Goal: Information Seeking & Learning: Learn about a topic

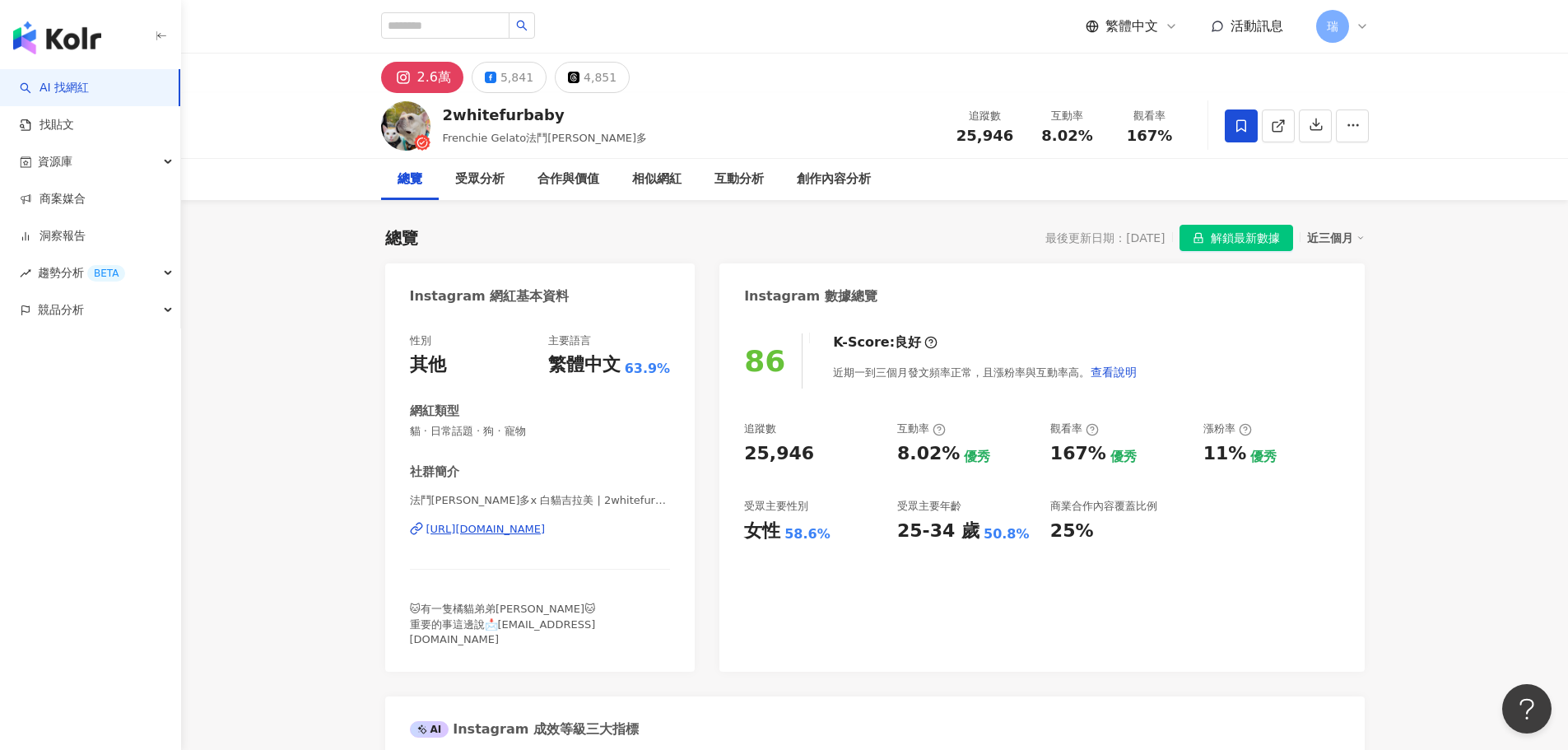
click at [546, 530] on div "[URL][DOMAIN_NAME]" at bounding box center [486, 529] width 120 height 15
click at [64, 132] on link "找貼文" at bounding box center [46, 125] width 54 height 16
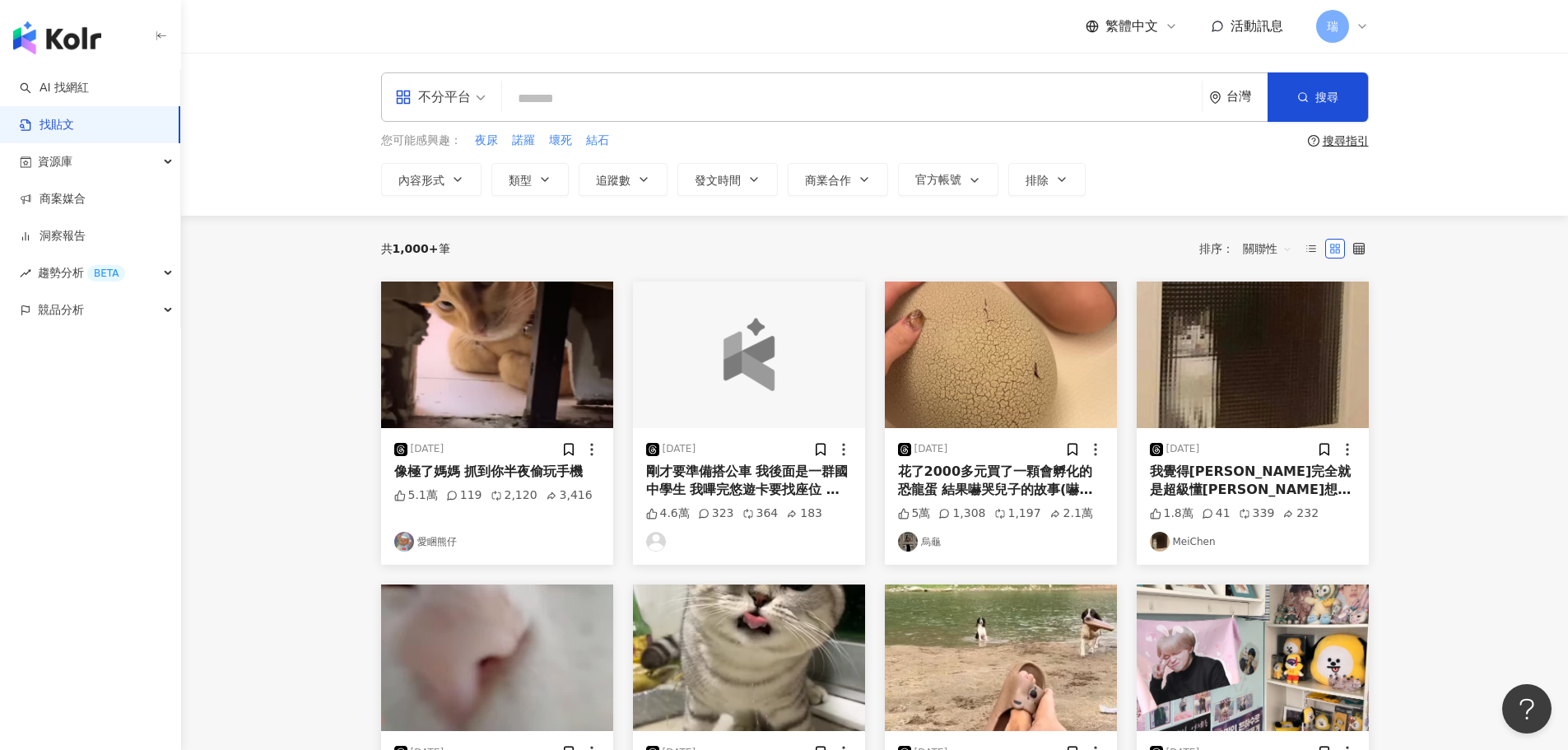
click at [586, 102] on input "search" at bounding box center [852, 98] width 686 height 35
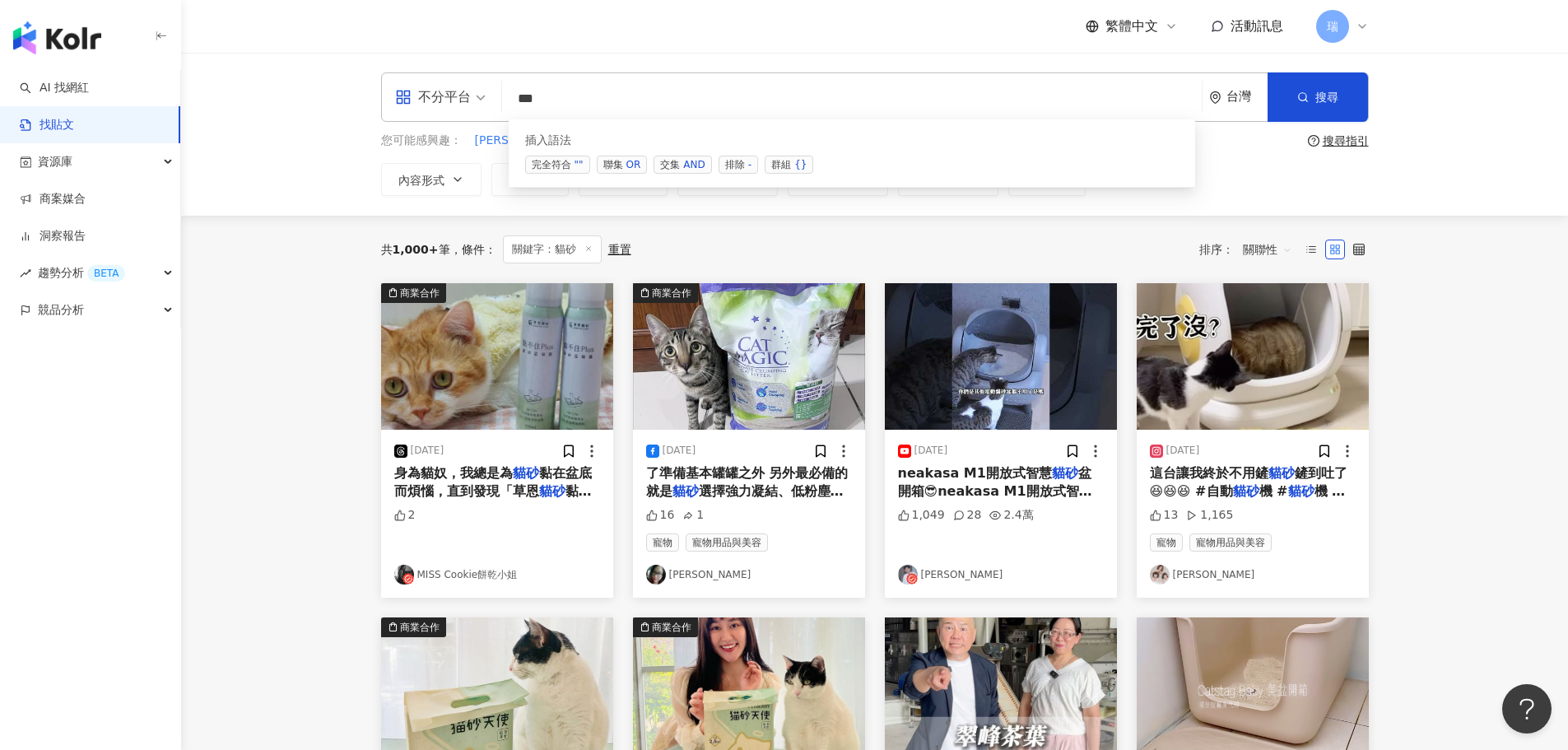
click at [700, 168] on div "AND" at bounding box center [693, 164] width 22 height 16
type input "*********"
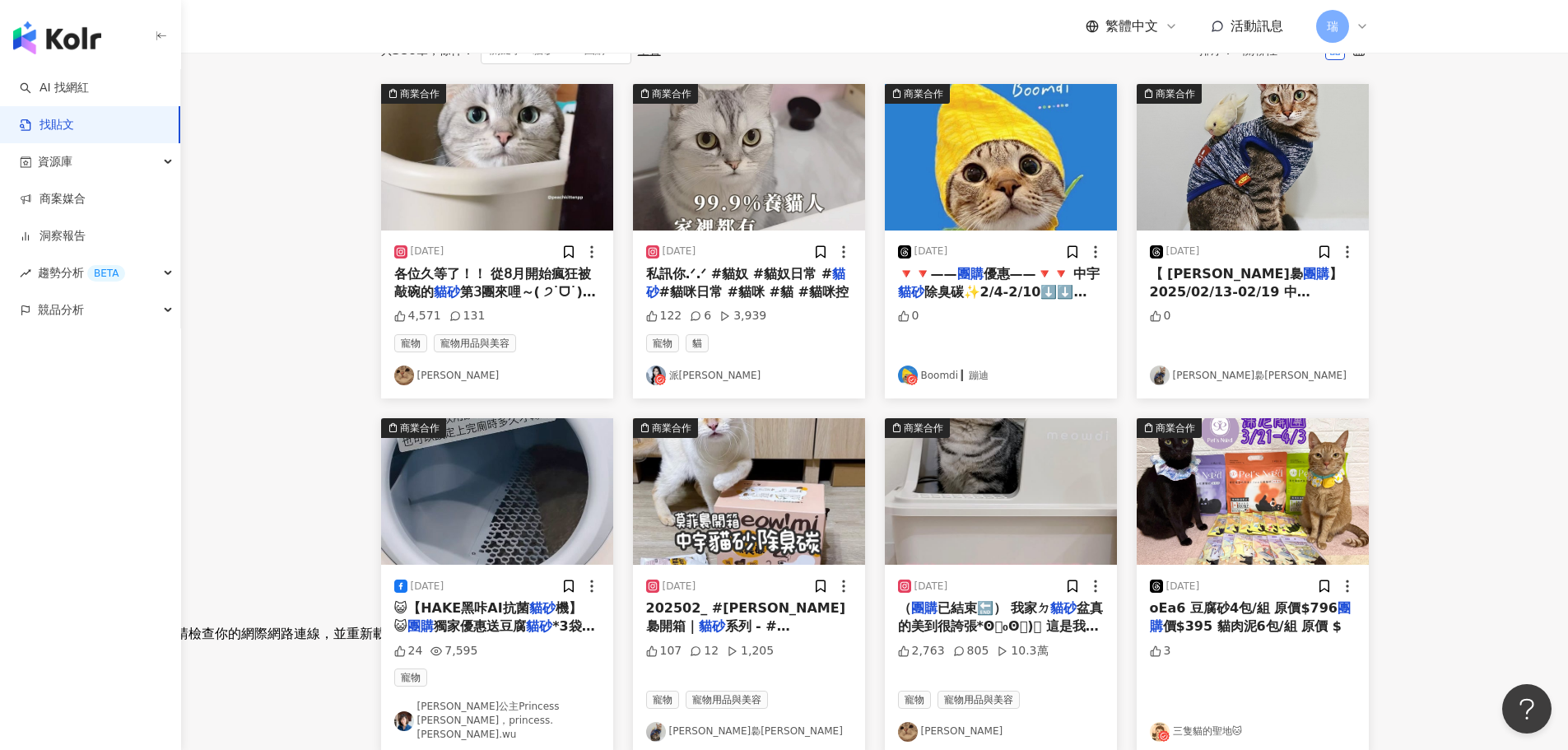
scroll to position [247, 0]
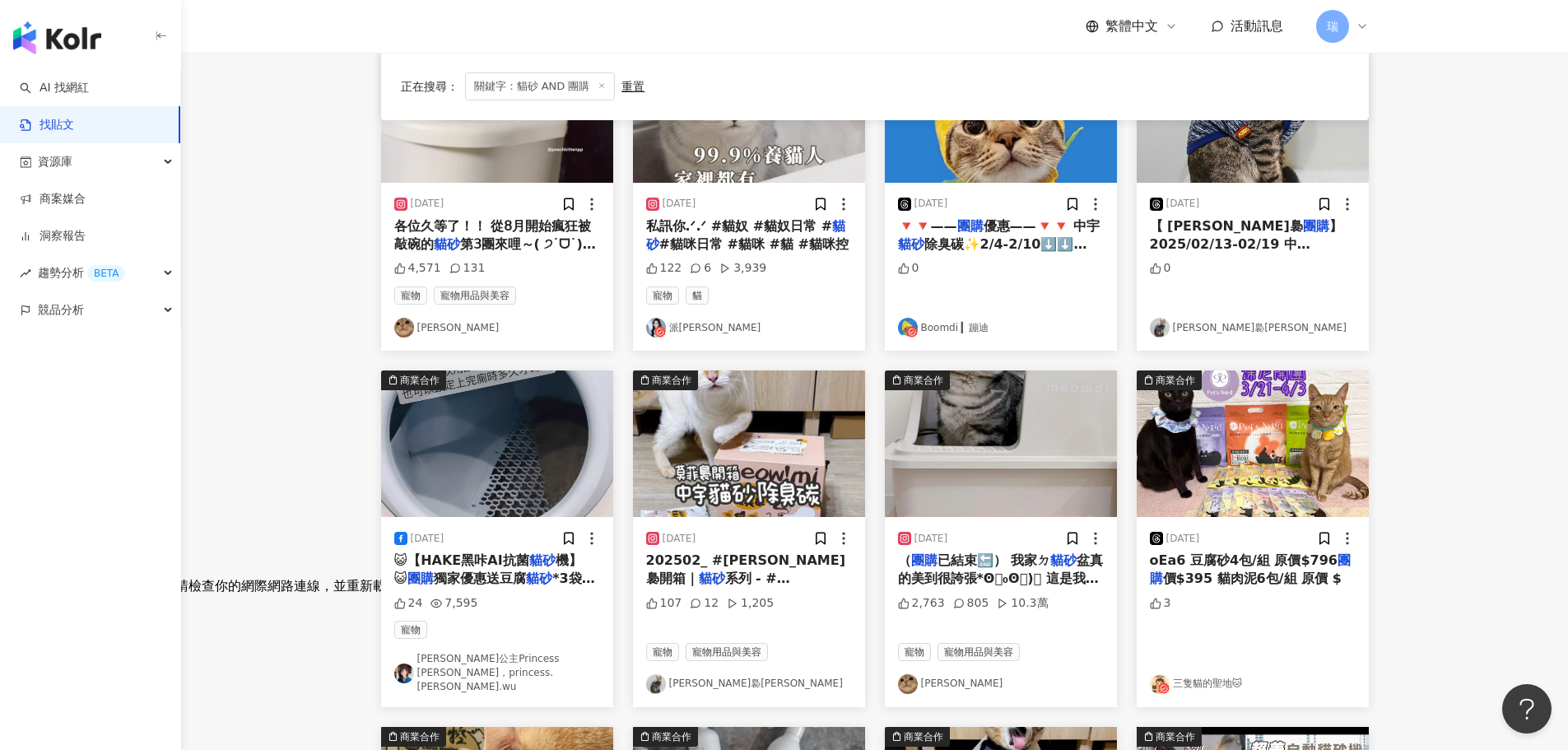
drag, startPoint x: 675, startPoint y: 332, endPoint x: 1480, endPoint y: 270, distance: 807.4
click at [1480, 270] on main "不分平台 ********* 台灣 搜尋 searchOperator 插入語法 完全符合 "" 聯集 OR 交集 AND 排除 - 群組 {} 您可能感興趣…" at bounding box center [874, 493] width 1387 height 1377
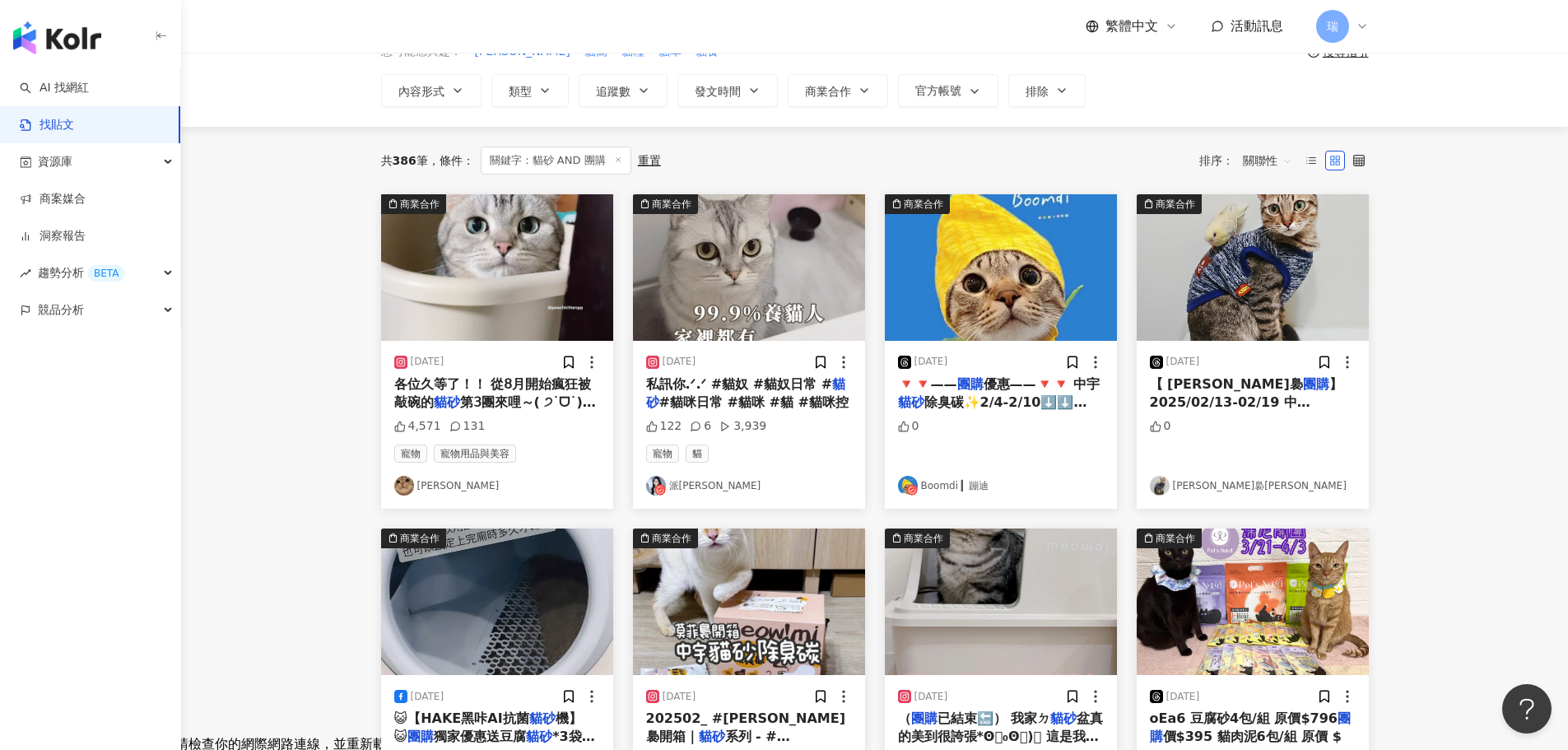
scroll to position [83, 0]
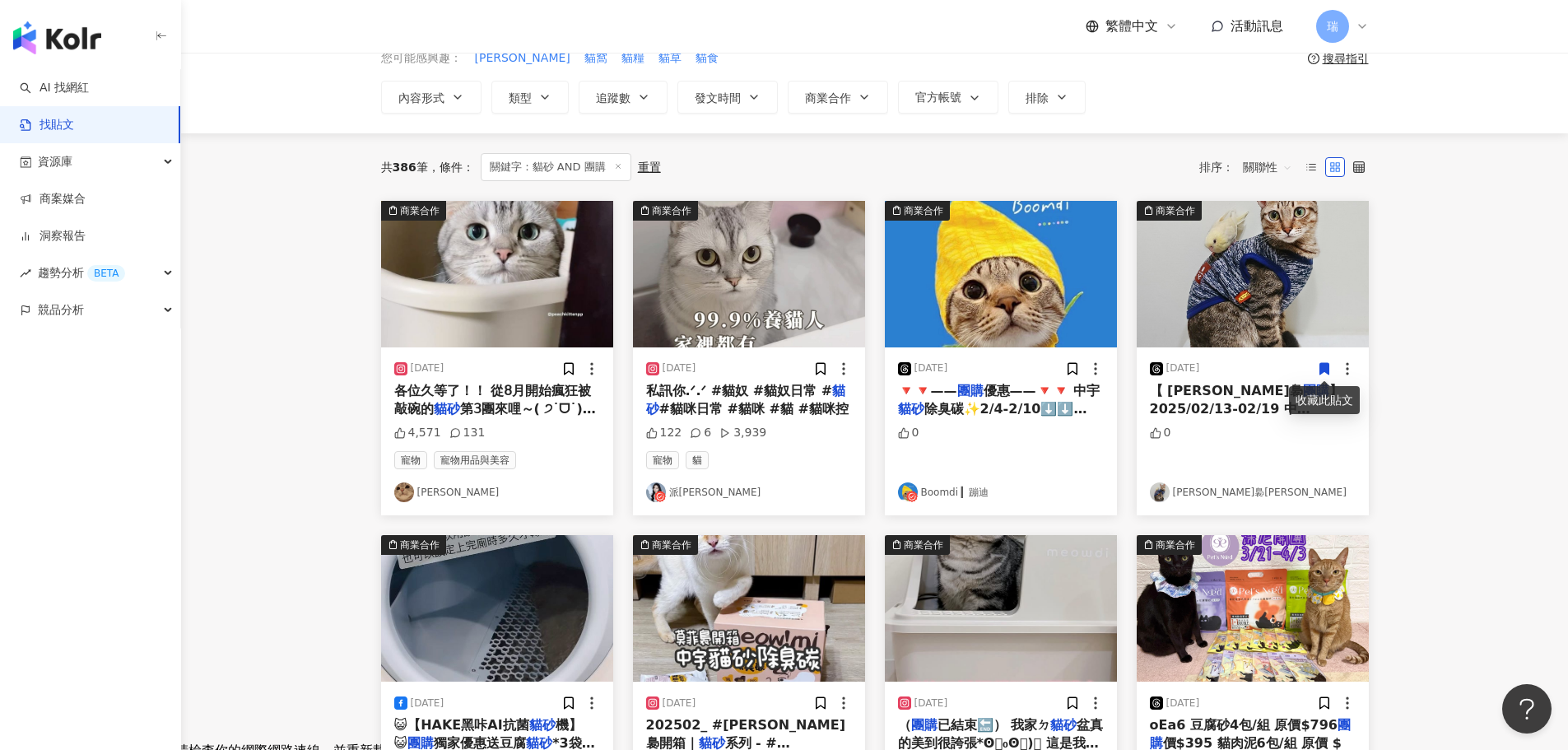
click at [994, 393] on span "優惠——🔻🔻 中宇" at bounding box center [1042, 390] width 117 height 15
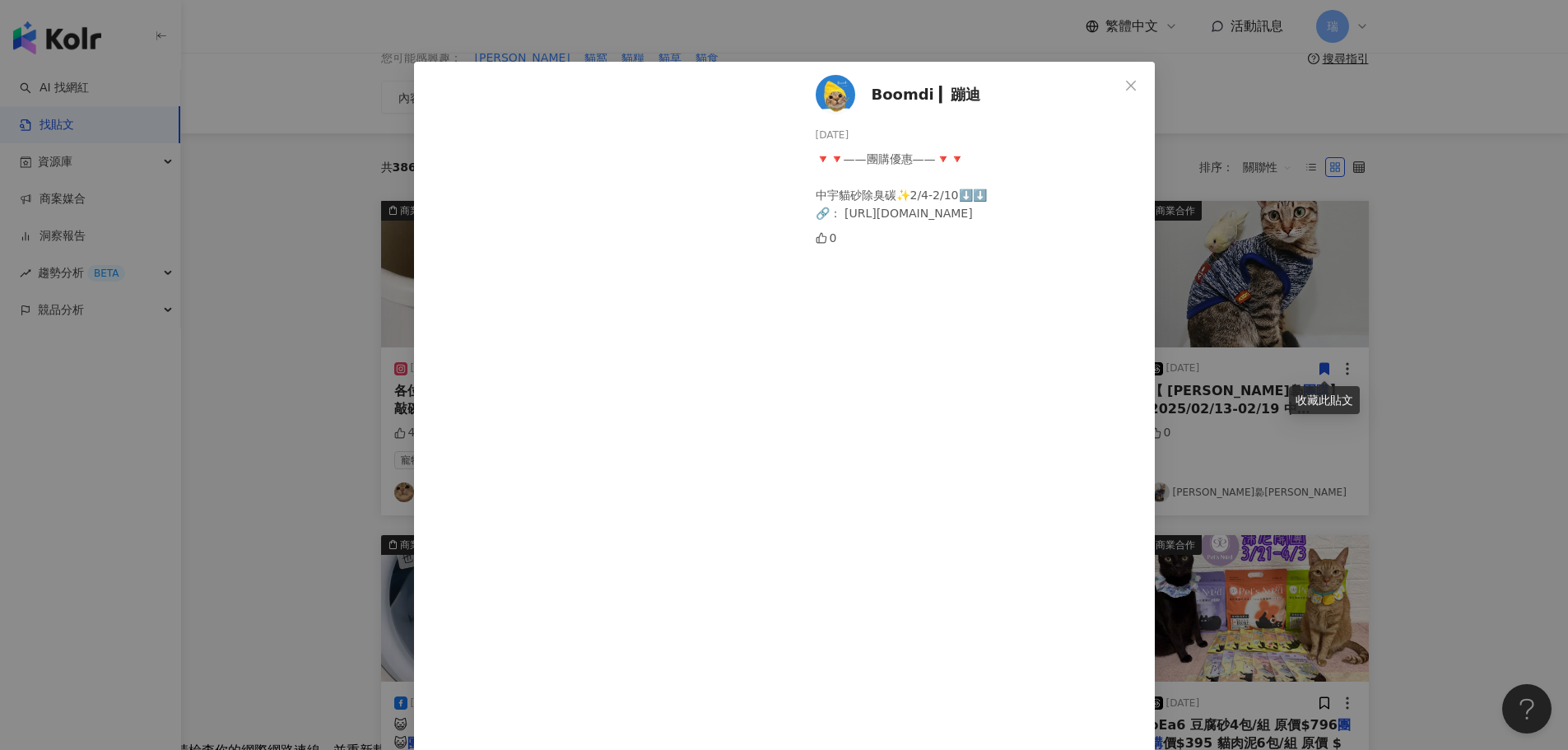
scroll to position [0, 0]
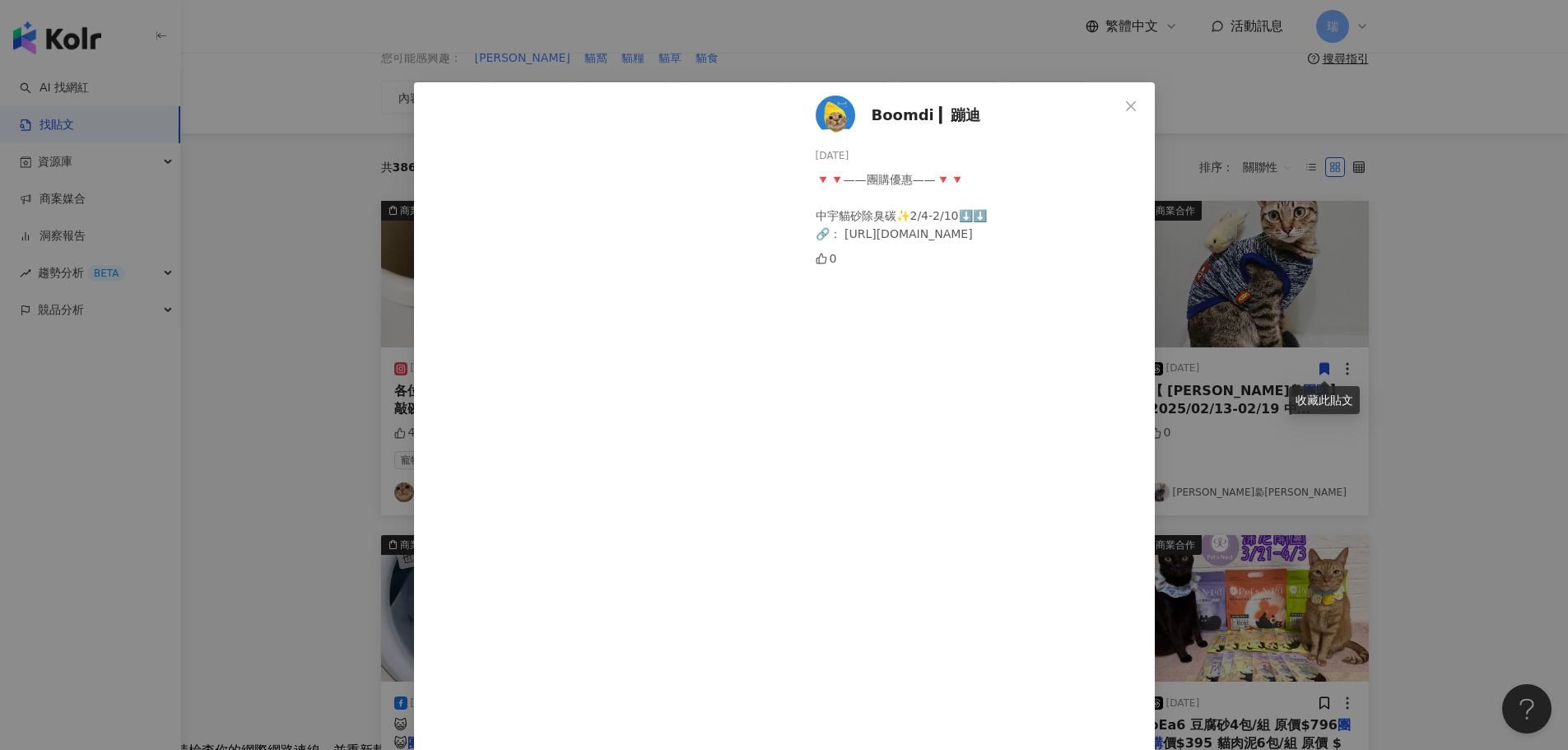
click at [1316, 108] on div "Boomdi ▎蹦迪 [DATE] 🔻🔻——團購優惠——🔻🔻 中宇貓砂除臭碳✨2/4-2/10⬇️⬇️ 🔗： [URL][DOMAIN_NAME] 0 查看原…" at bounding box center [784, 375] width 1568 height 750
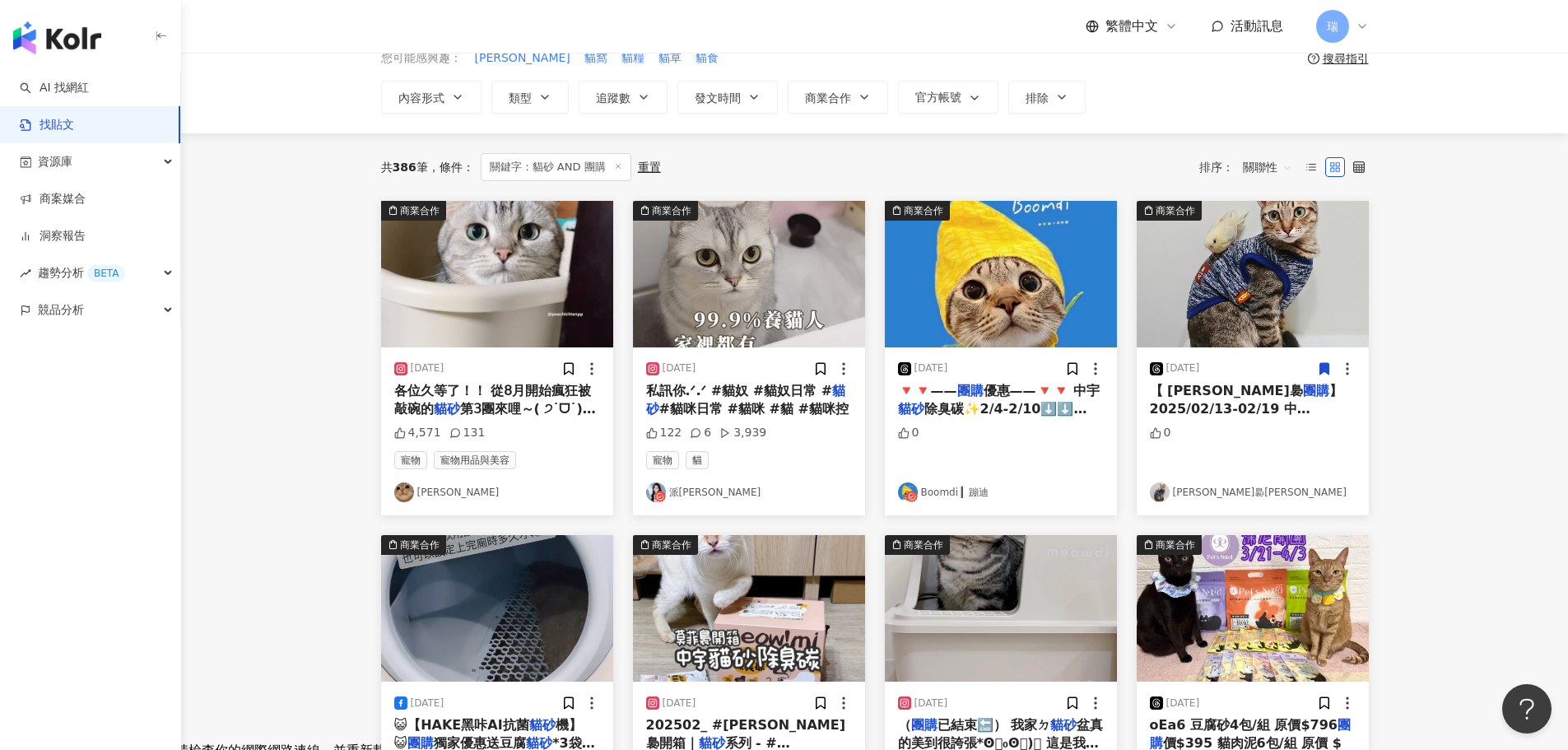
click at [1272, 419] on mark "貓砂" at bounding box center [1285, 427] width 27 height 15
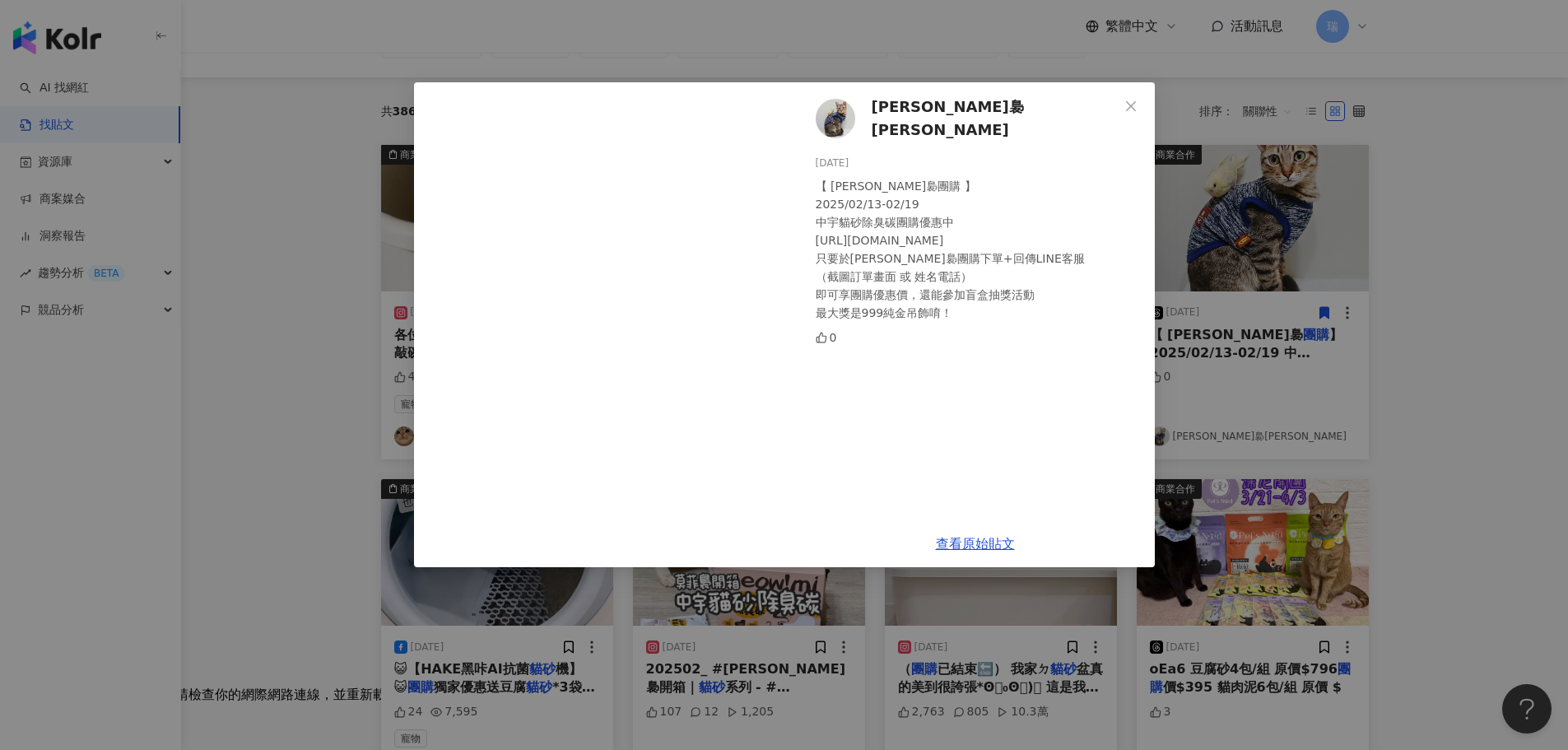
scroll to position [83, 0]
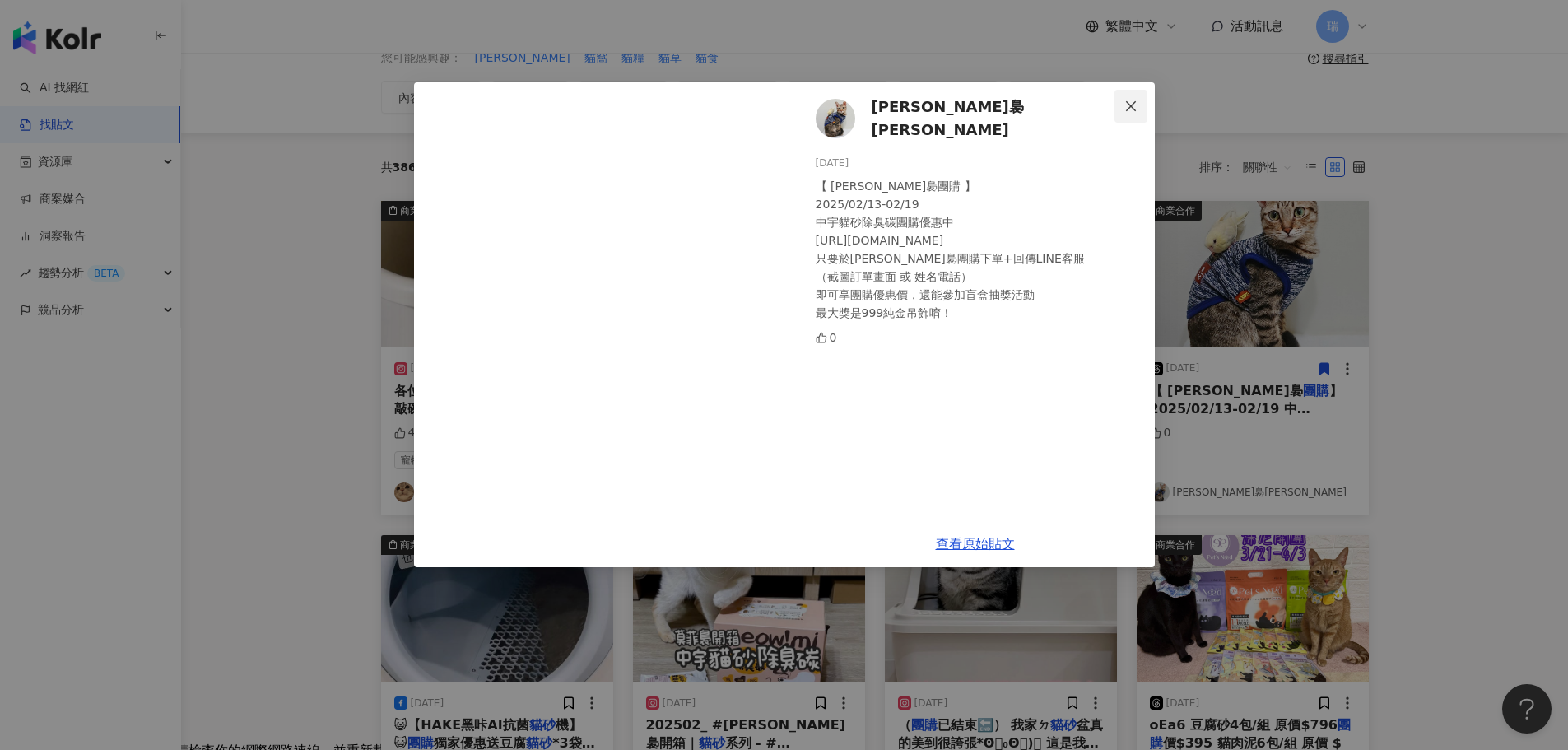
click at [1122, 112] on span "Close" at bounding box center [1131, 106] width 33 height 13
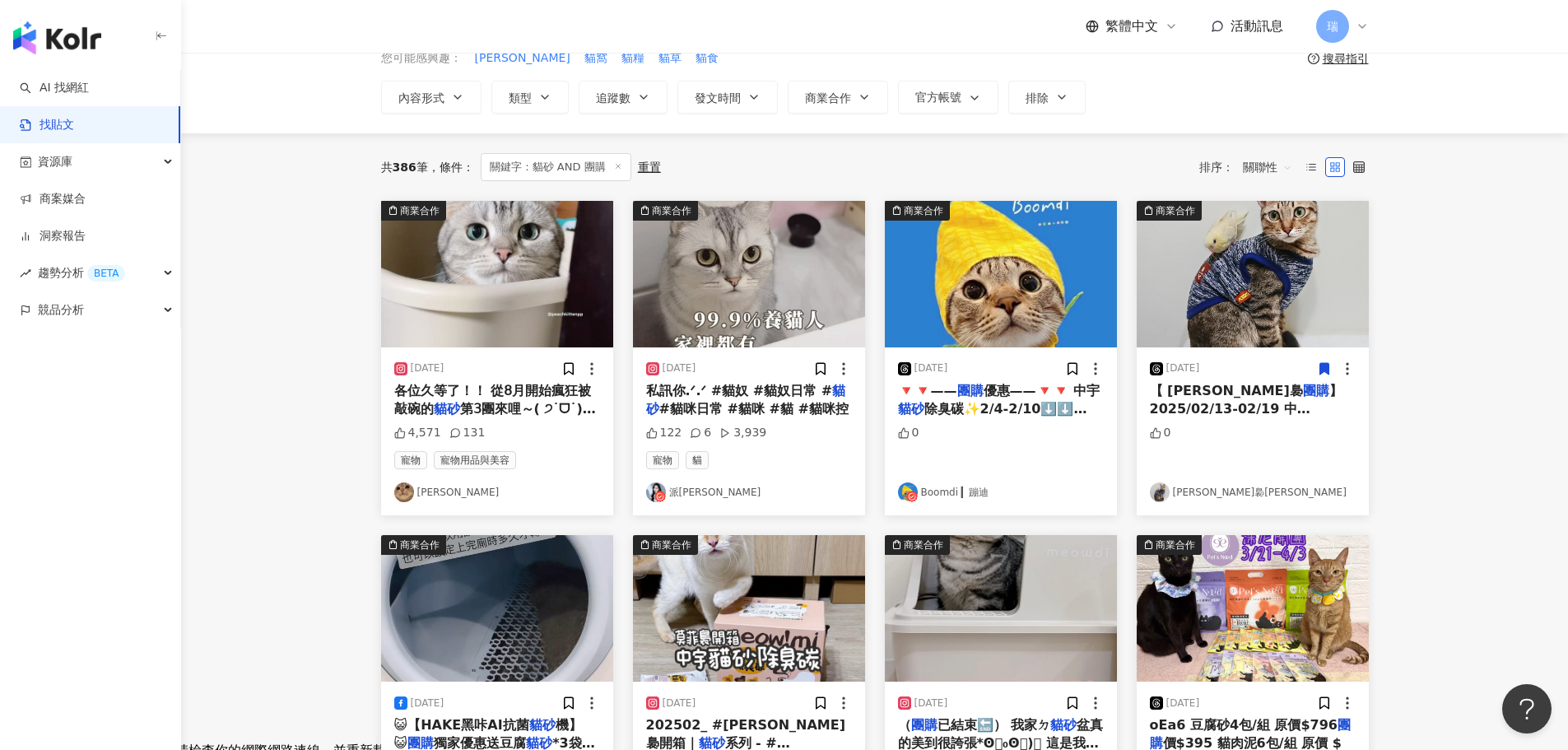
click at [742, 398] on span "私訊你.ᐟ.ᐟ #貓奴 #貓奴日常 #" at bounding box center [739, 390] width 187 height 15
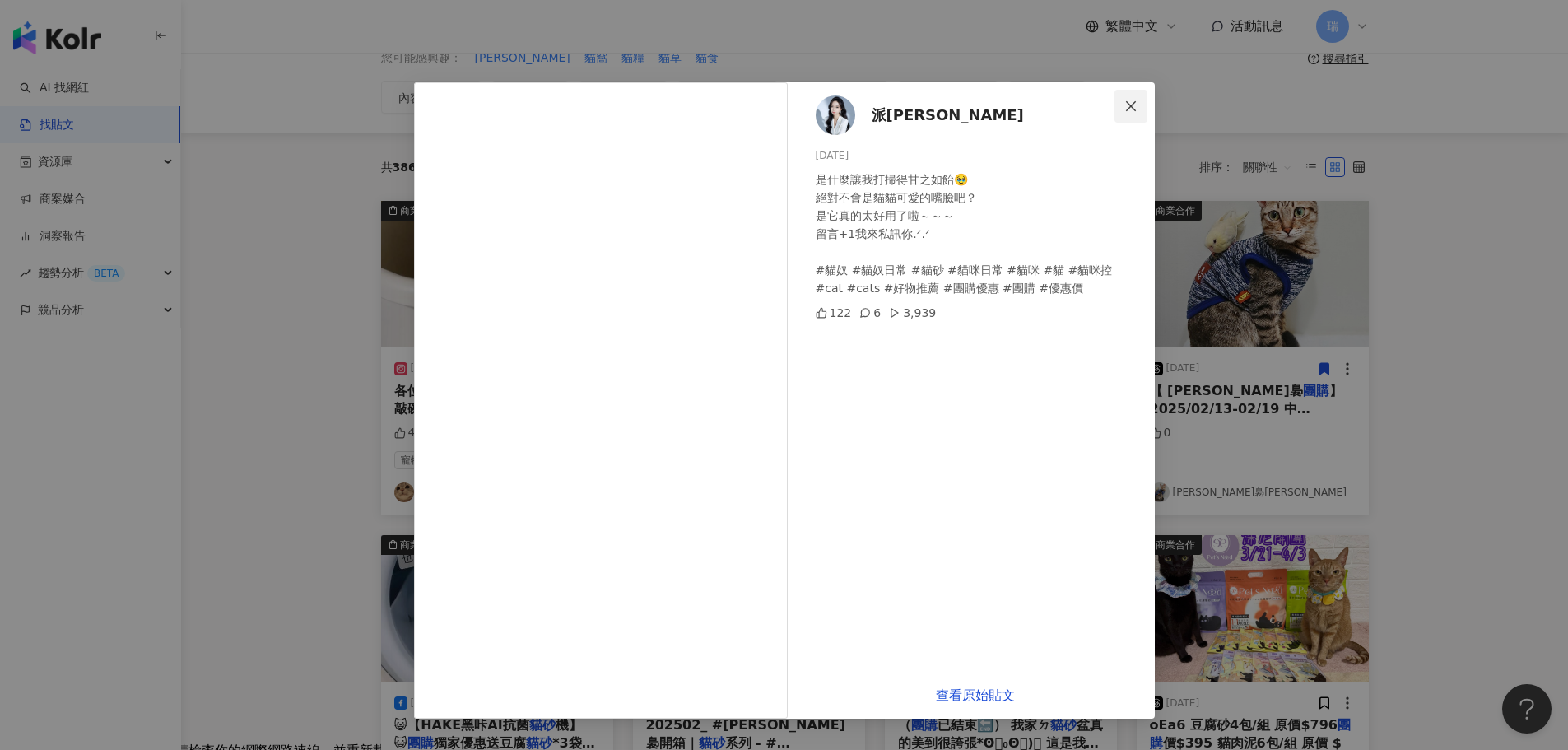
click at [1134, 110] on icon "close" at bounding box center [1131, 106] width 13 height 13
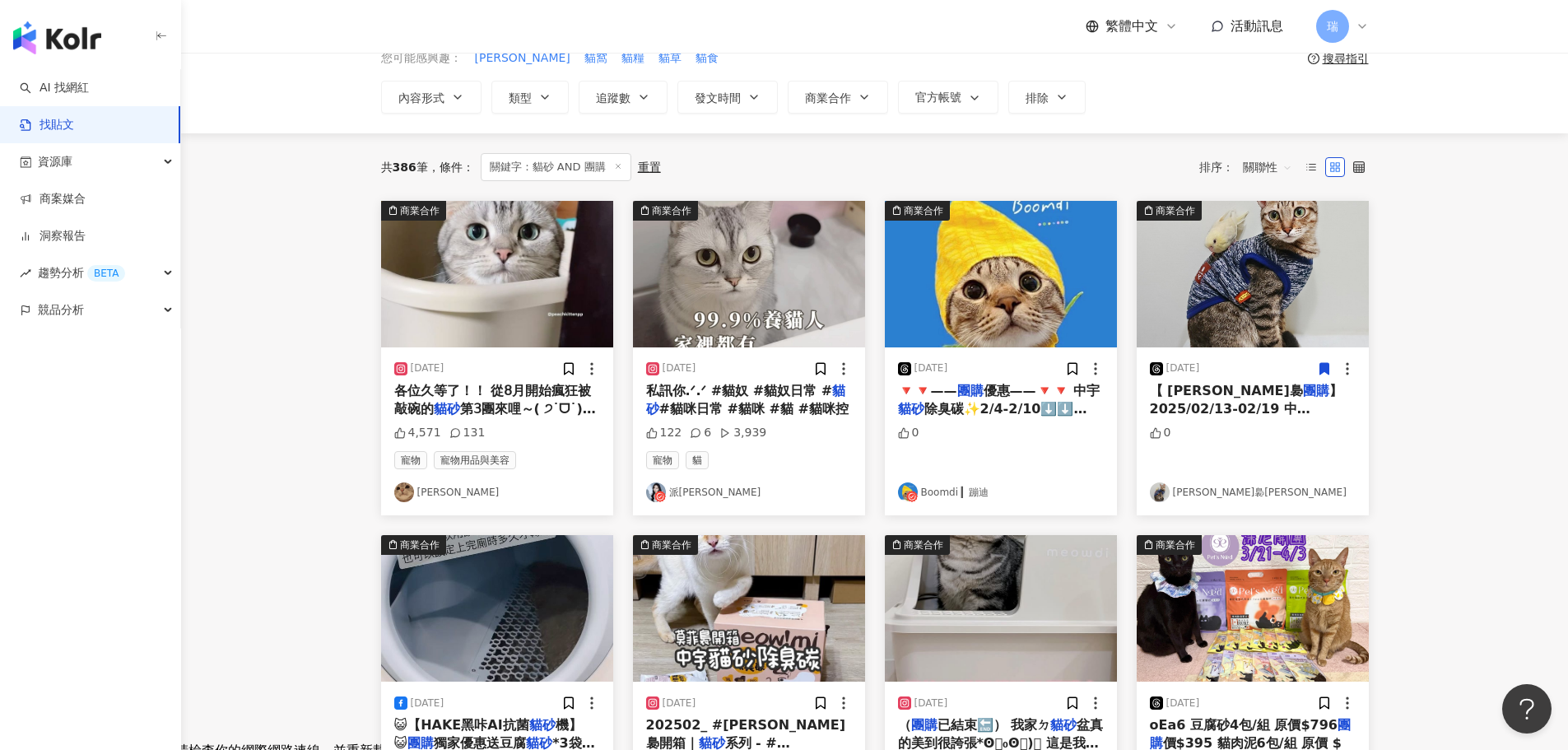
drag, startPoint x: 728, startPoint y: 331, endPoint x: 710, endPoint y: 403, distance: 74.2
click at [710, 403] on span "#貓咪日常 #貓咪 #貓 #貓咪控" at bounding box center [754, 409] width 189 height 15
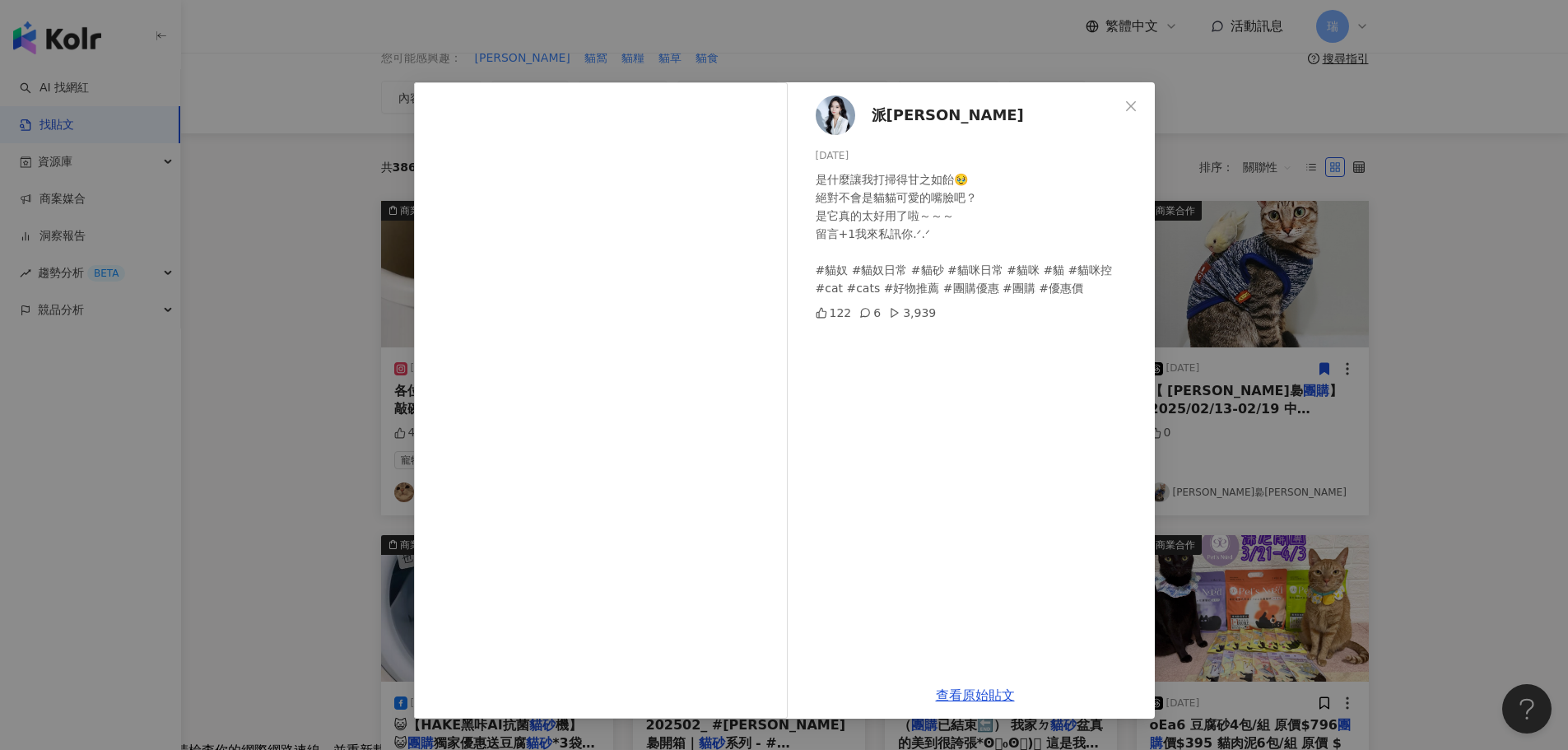
drag, startPoint x: 641, startPoint y: 243, endPoint x: 903, endPoint y: 240, distance: 262.0
drag, startPoint x: 569, startPoint y: 164, endPoint x: 888, endPoint y: 240, distance: 327.9
drag, startPoint x: 888, startPoint y: 240, endPoint x: 989, endPoint y: 183, distance: 116.0
click at [989, 183] on div "是什麼讓我打掃得甘之如飴🥹 絕對不會是貓貓可愛的嘴臉吧？ 是它真的太好用了啦～～～ 留言+1我來私訊你.ᐟ.ᐟ #貓奴 #貓奴日常 #貓砂 #貓咪日常 #貓咪…" at bounding box center [978, 233] width 326 height 127
click at [1443, 307] on div "派[PERSON_NAME] [DATE] 是什麼讓我打掃得甘之如飴🥹 絕對不會是貓貓可愛的嘴臉吧？ 是它真的太好用了啦～～～ 留言+1我來私訊你.ᐟ.ᐟ #…" at bounding box center [784, 375] width 1568 height 750
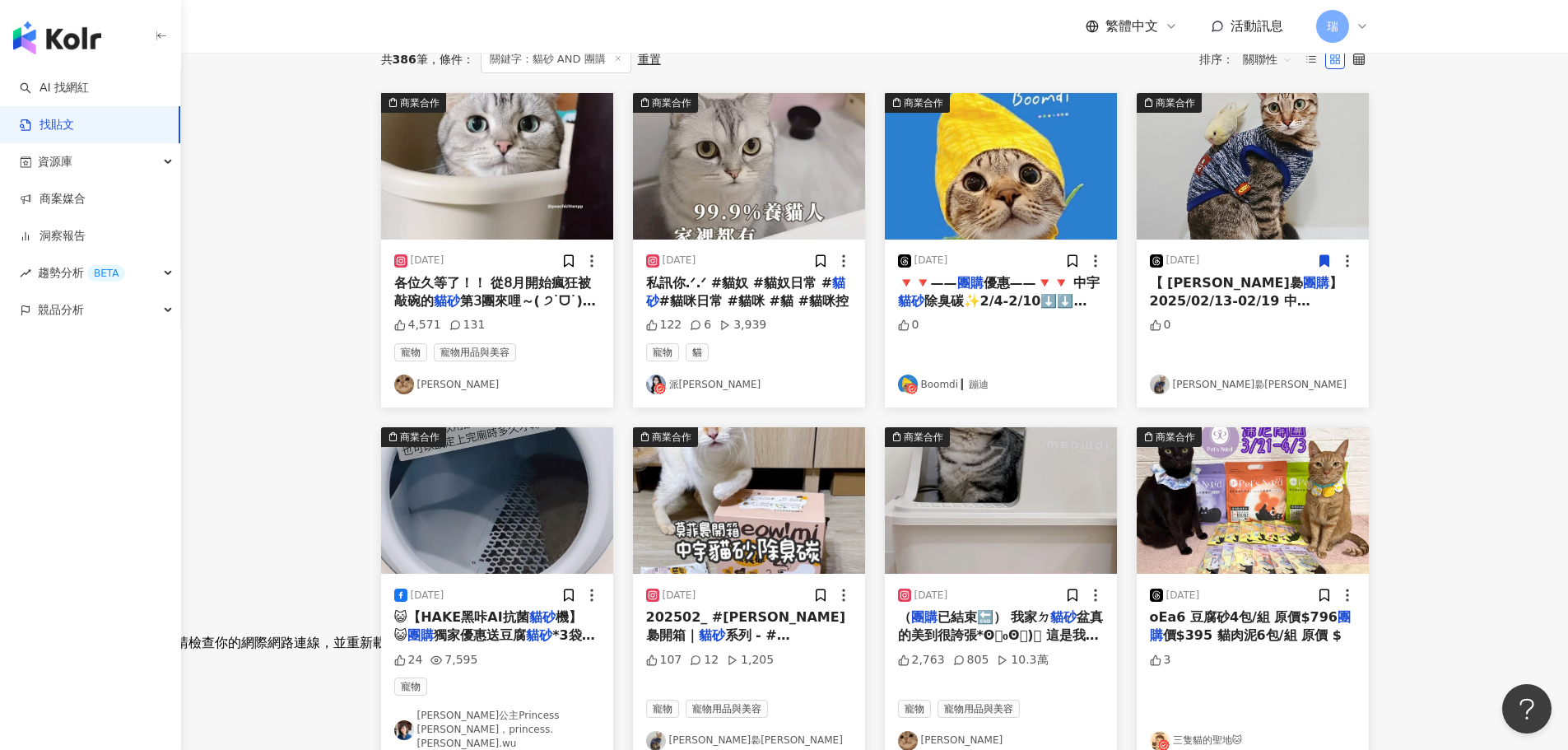
scroll to position [247, 0]
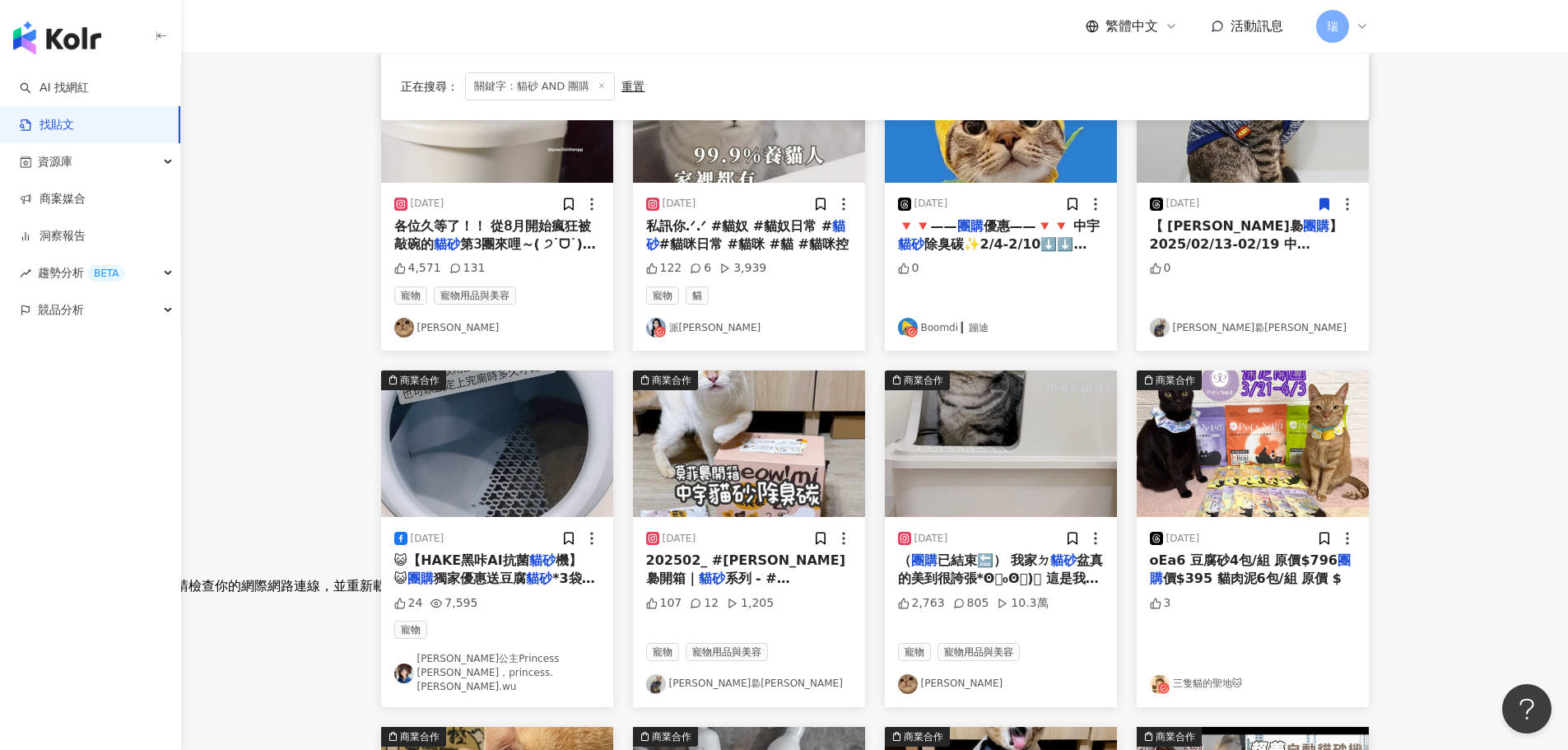
click at [672, 607] on mark "貓砂" at bounding box center [659, 615] width 27 height 15
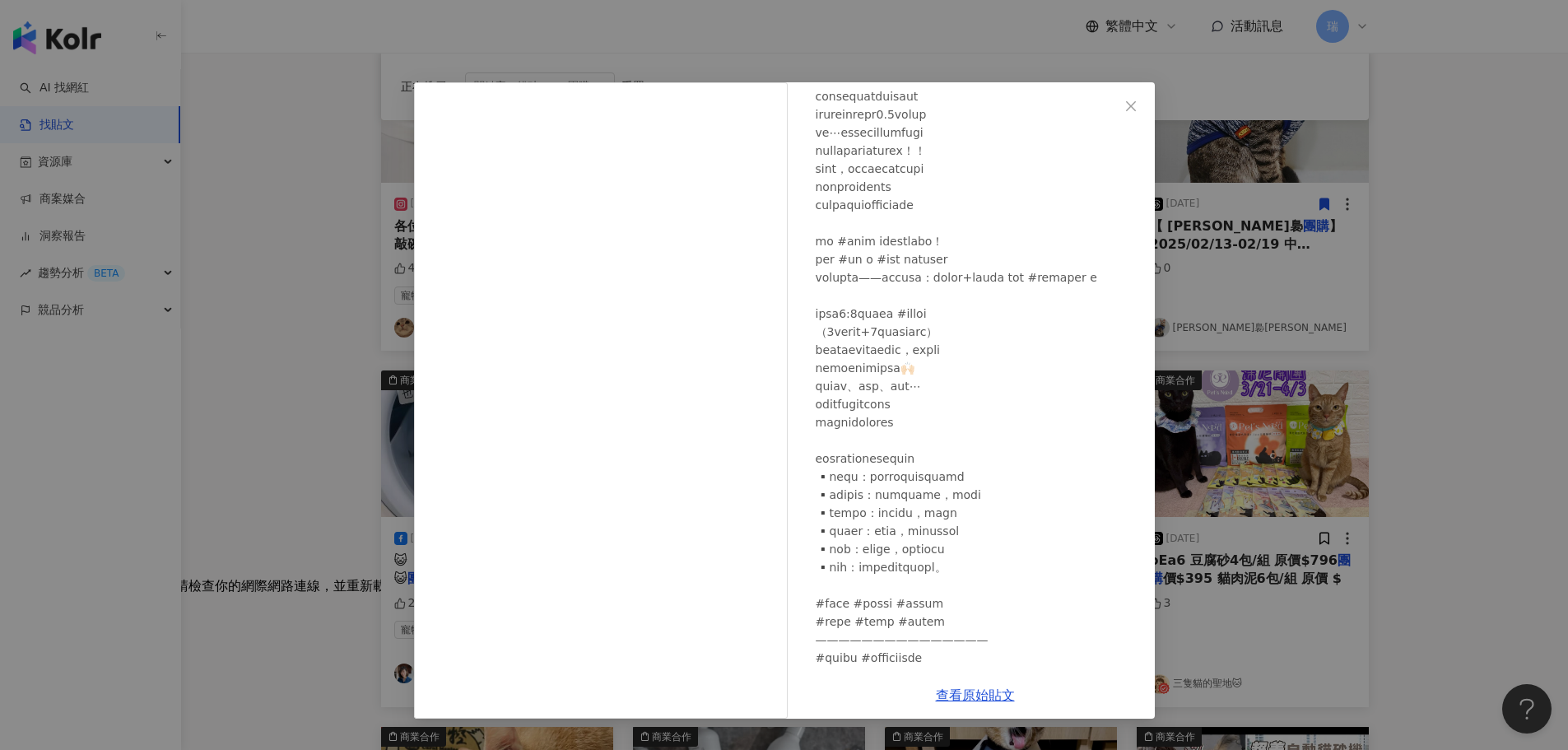
scroll to position [412, 0]
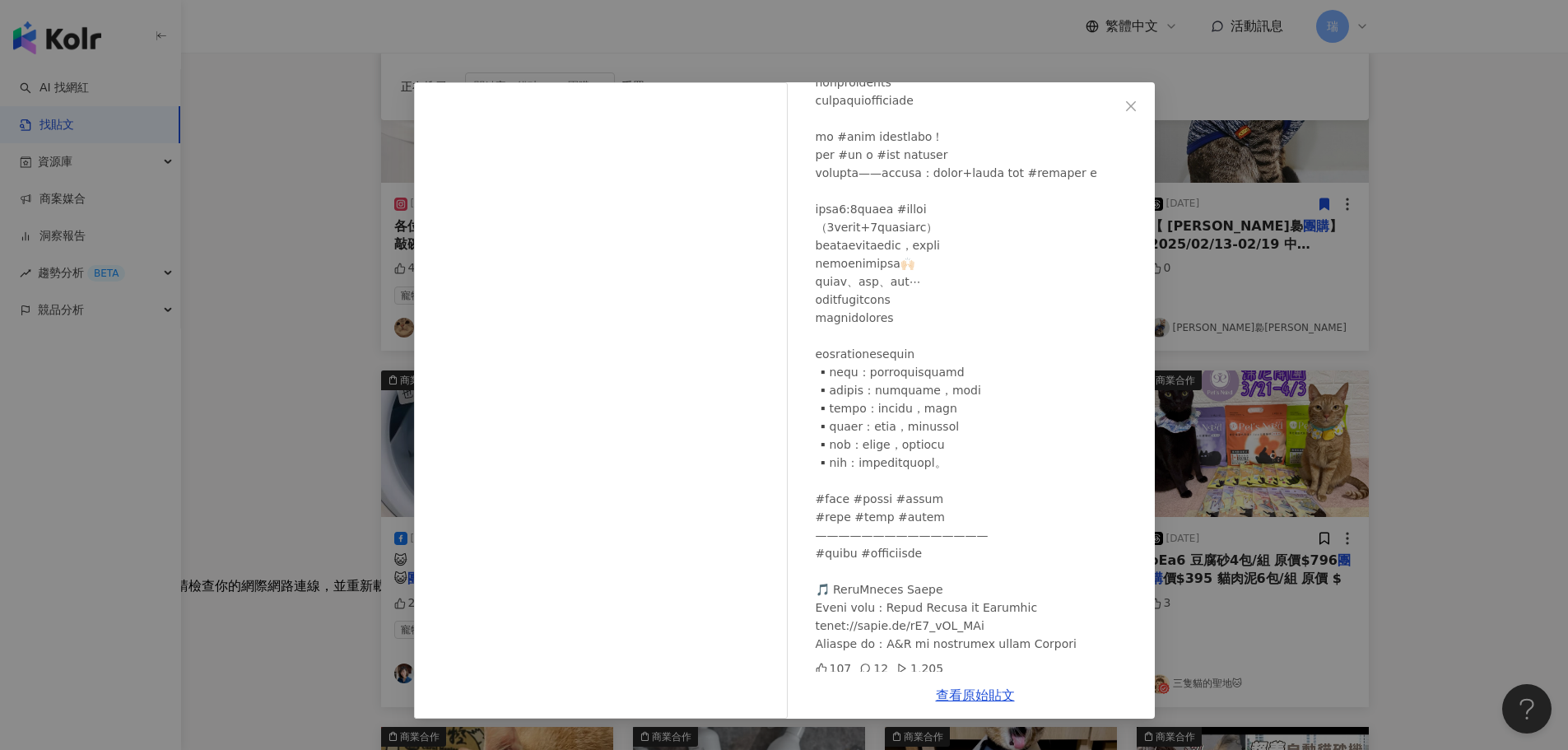
click at [1479, 367] on div "[PERSON_NAME]裊萌[PERSON_NAME] [DATE] 107 12 1,205 查看原始貼文" at bounding box center [784, 375] width 1568 height 750
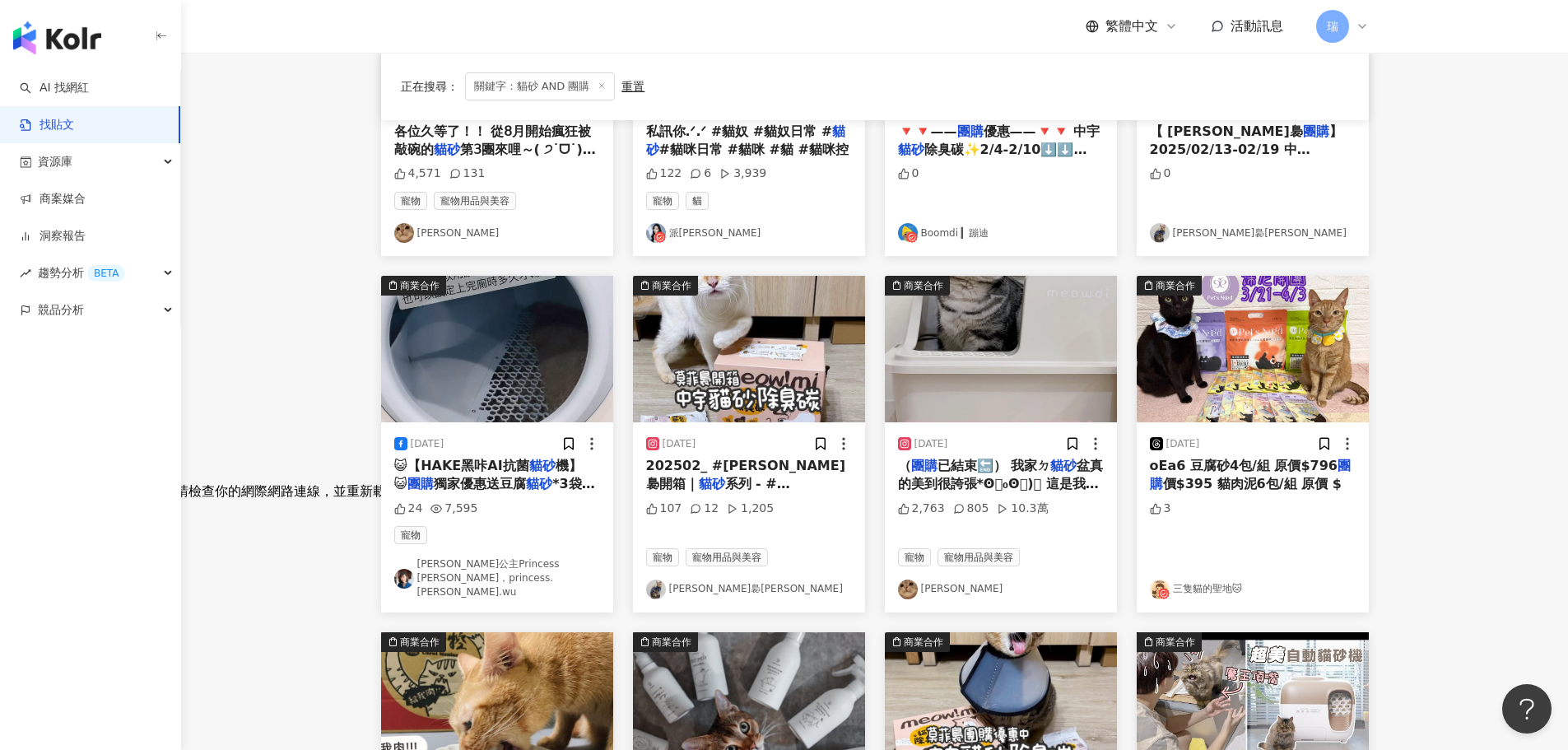
scroll to position [329, 0]
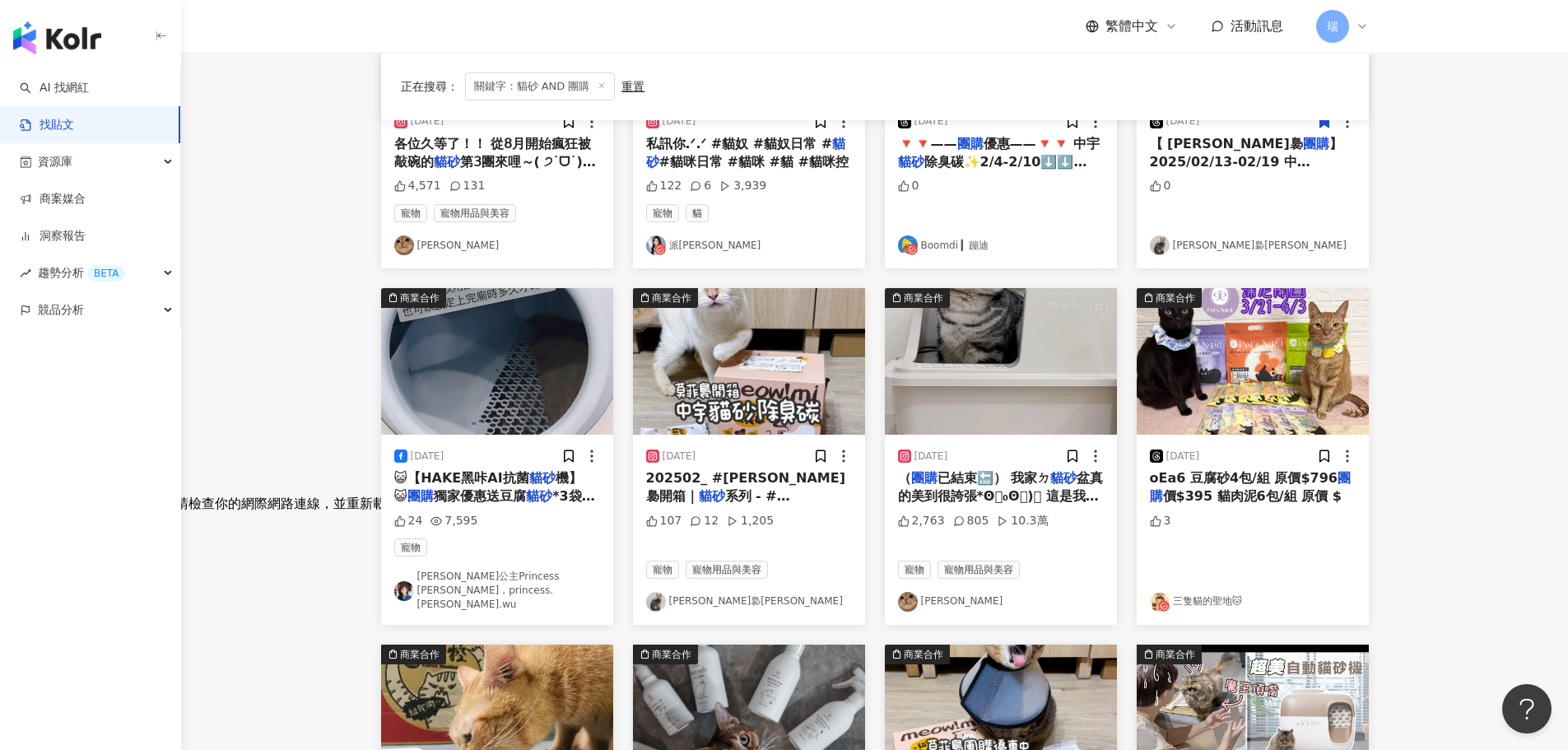
click at [1236, 488] on span "價$395 貓肉泥6包/組 原價 $" at bounding box center [1252, 496] width 178 height 15
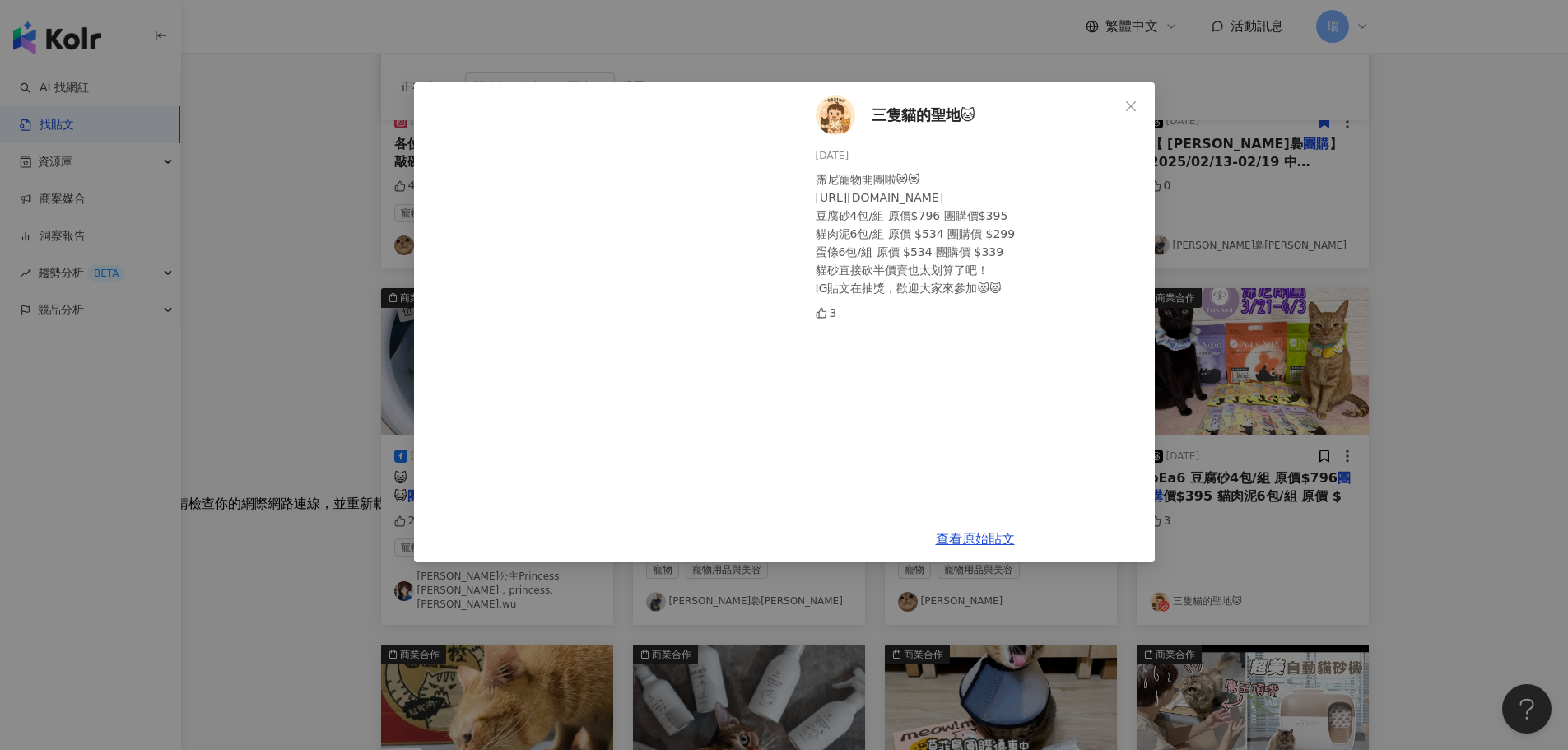
click at [1491, 311] on div "三隻貓的聖地🐱 [DATE] 霈尼寵物開團啦😻😻 [URL][DOMAIN_NAME] 豆腐砂4包/組 原價$796 團購價$395 貓肉泥6包/組 原價 $…" at bounding box center [784, 375] width 1568 height 750
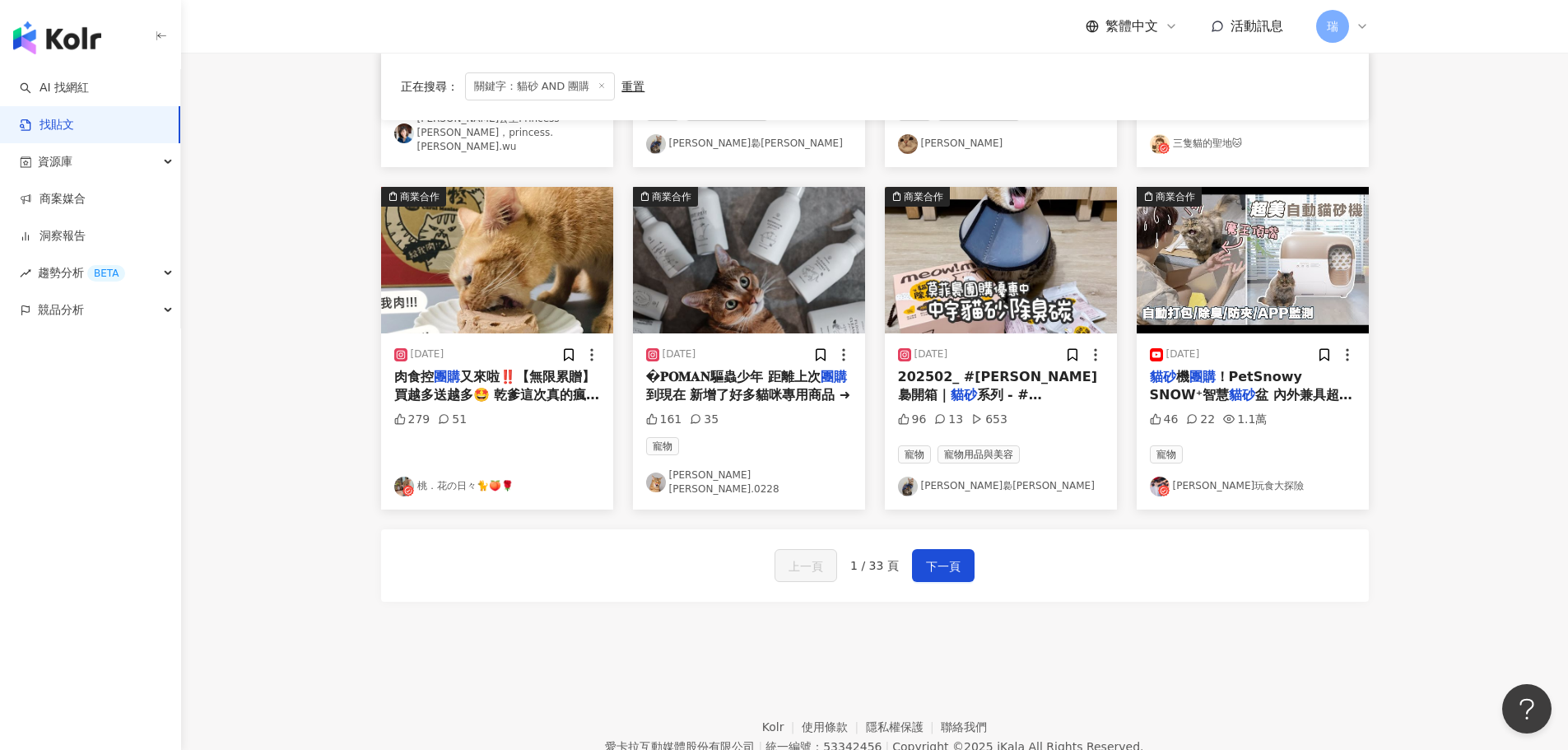
scroll to position [823, 0]
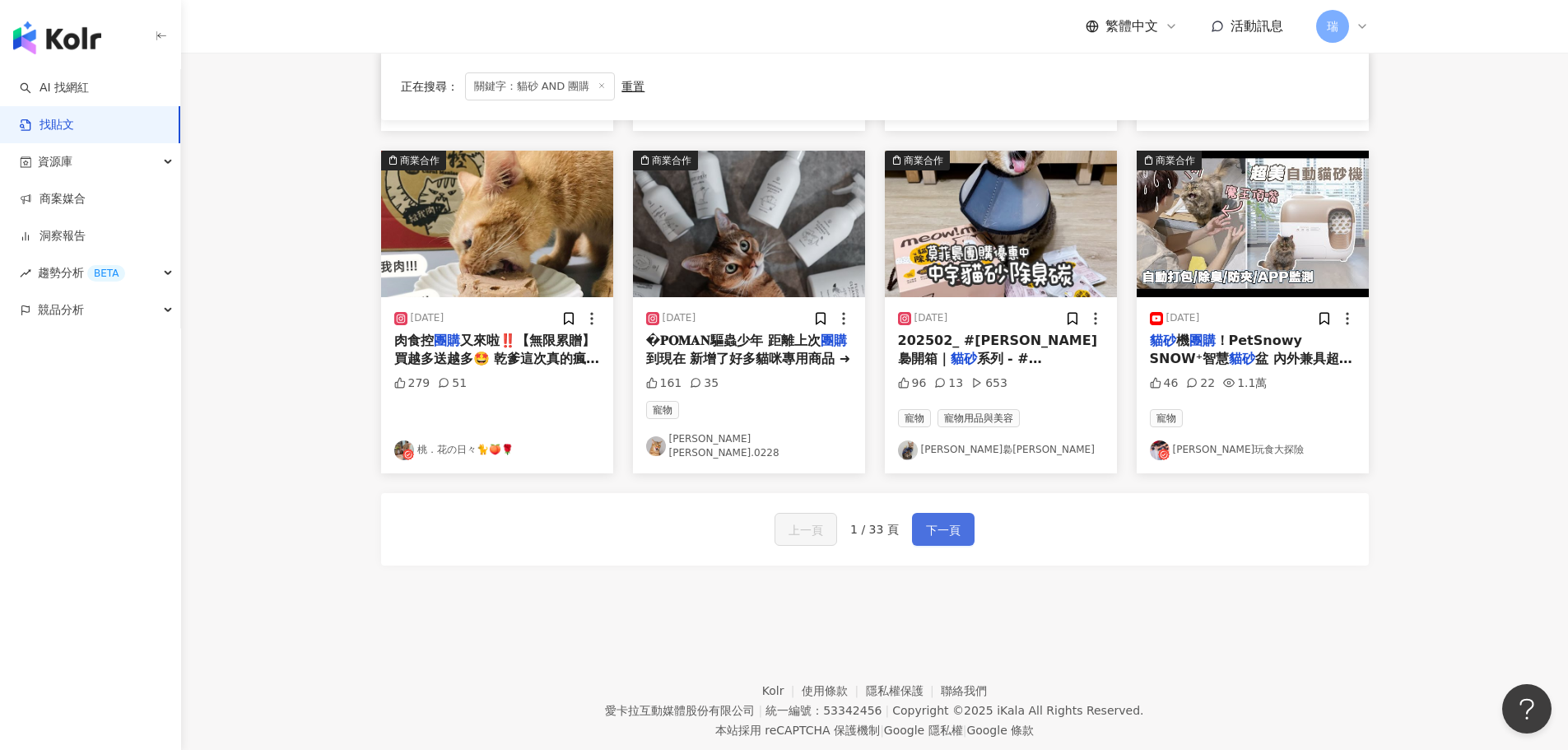
click at [952, 520] on span "下一頁" at bounding box center [943, 530] width 34 height 20
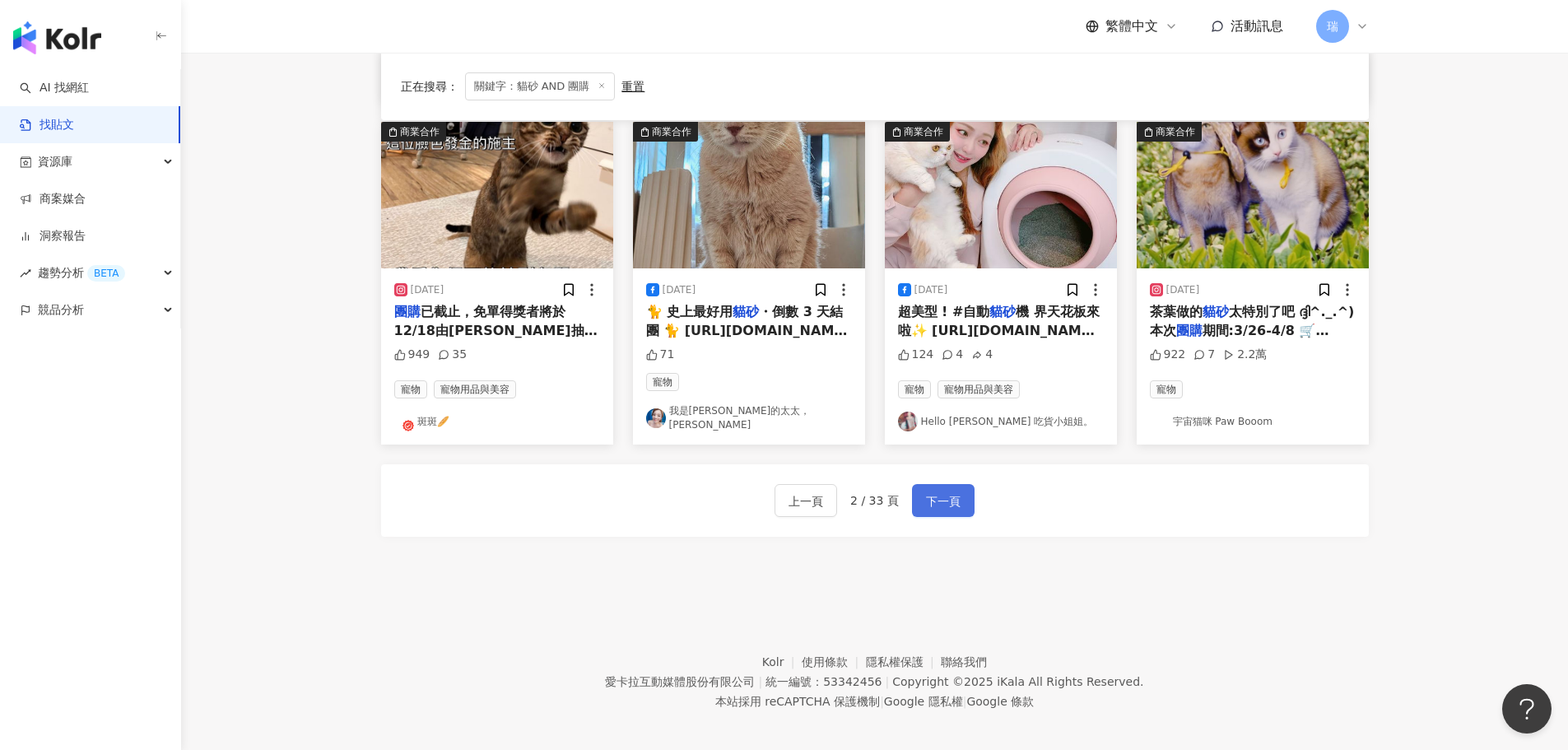
scroll to position [815, 0]
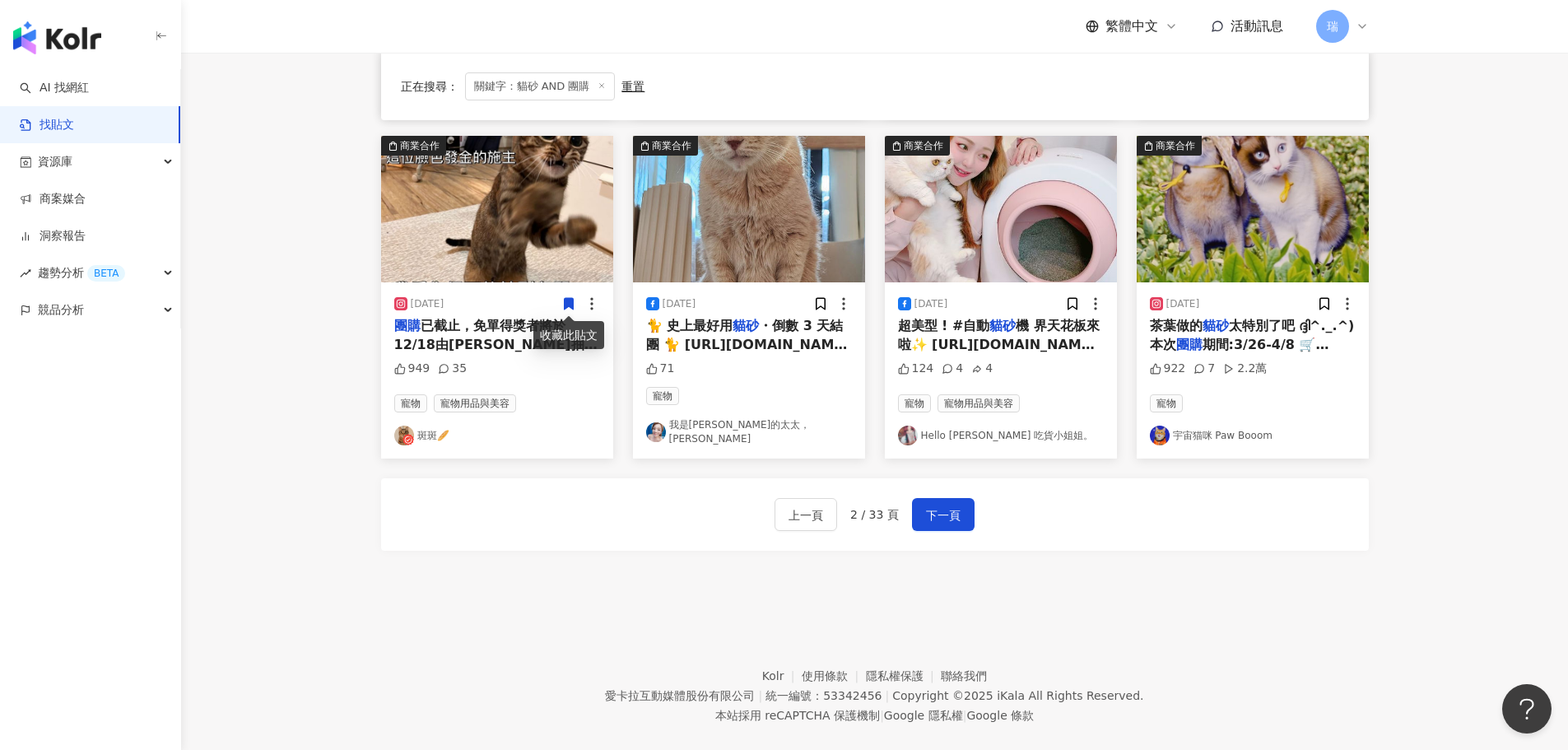
click at [484, 338] on span "已截止，免單得獎者將於12/18由[PERSON_NAME]抽出 人客啊！ 12/5-12/10 [PERSON_NAME]星球 X 斑斑桑" at bounding box center [496, 363] width 203 height 90
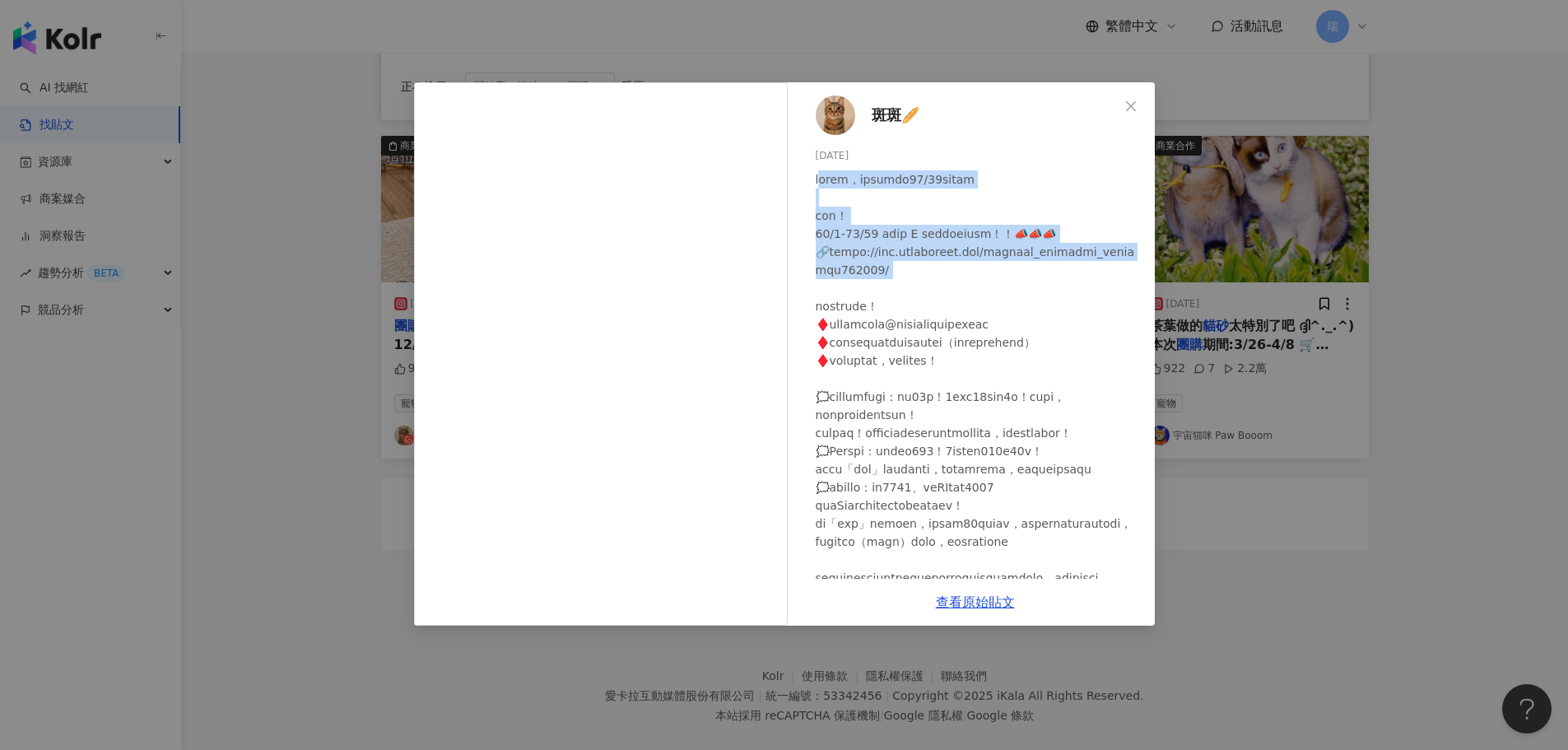
drag, startPoint x: 830, startPoint y: 180, endPoint x: 1039, endPoint y: 293, distance: 237.6
click at [1039, 293] on div at bounding box center [978, 415] width 326 height 489
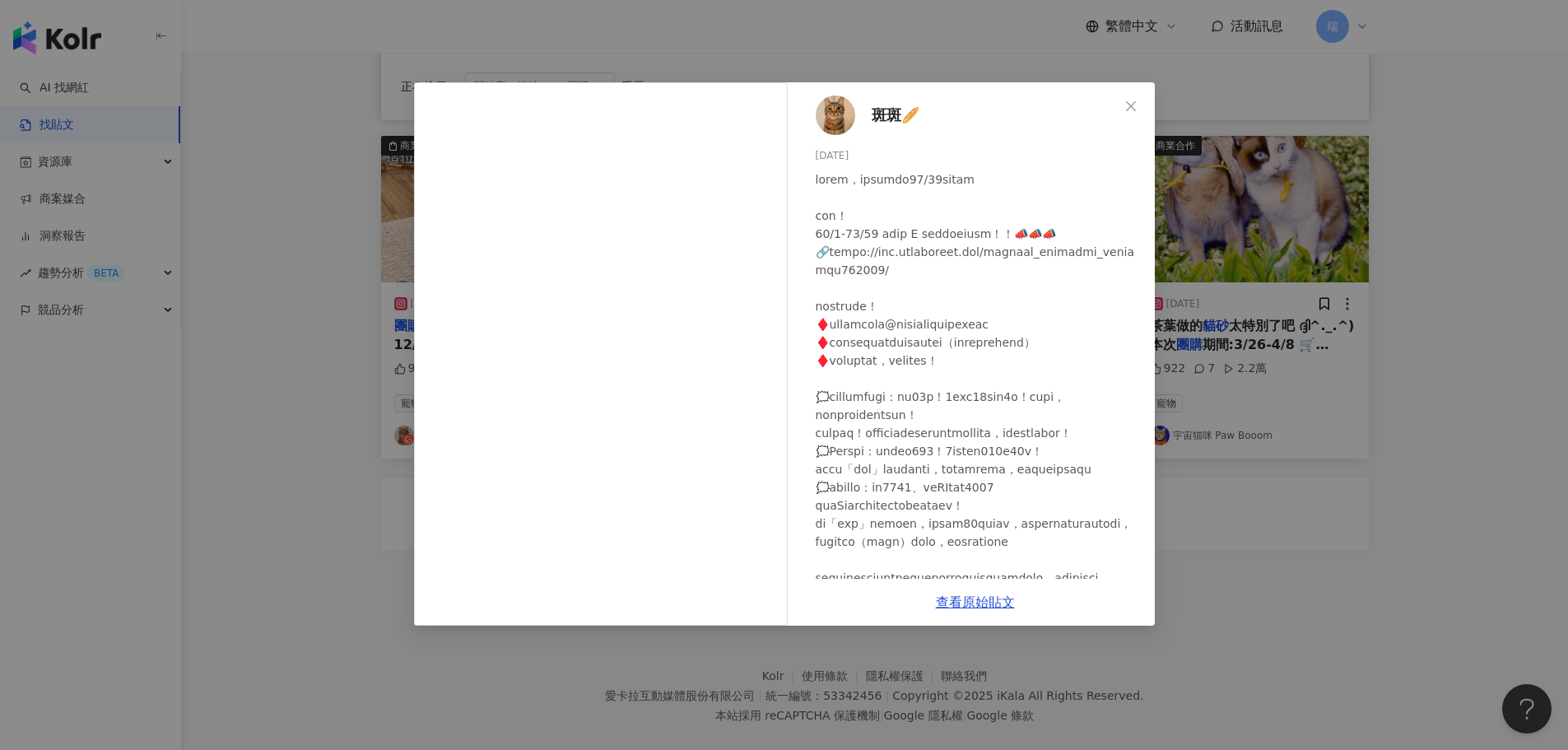
click at [1043, 327] on div at bounding box center [978, 415] width 326 height 489
drag, startPoint x: 785, startPoint y: 368, endPoint x: 917, endPoint y: 490, distance: 179.7
drag, startPoint x: 917, startPoint y: 490, endPoint x: 983, endPoint y: 599, distance: 127.4
click at [1455, 496] on div "斑斑🥖 [DATE] 949 35 查看原始貼文" at bounding box center [784, 375] width 1568 height 750
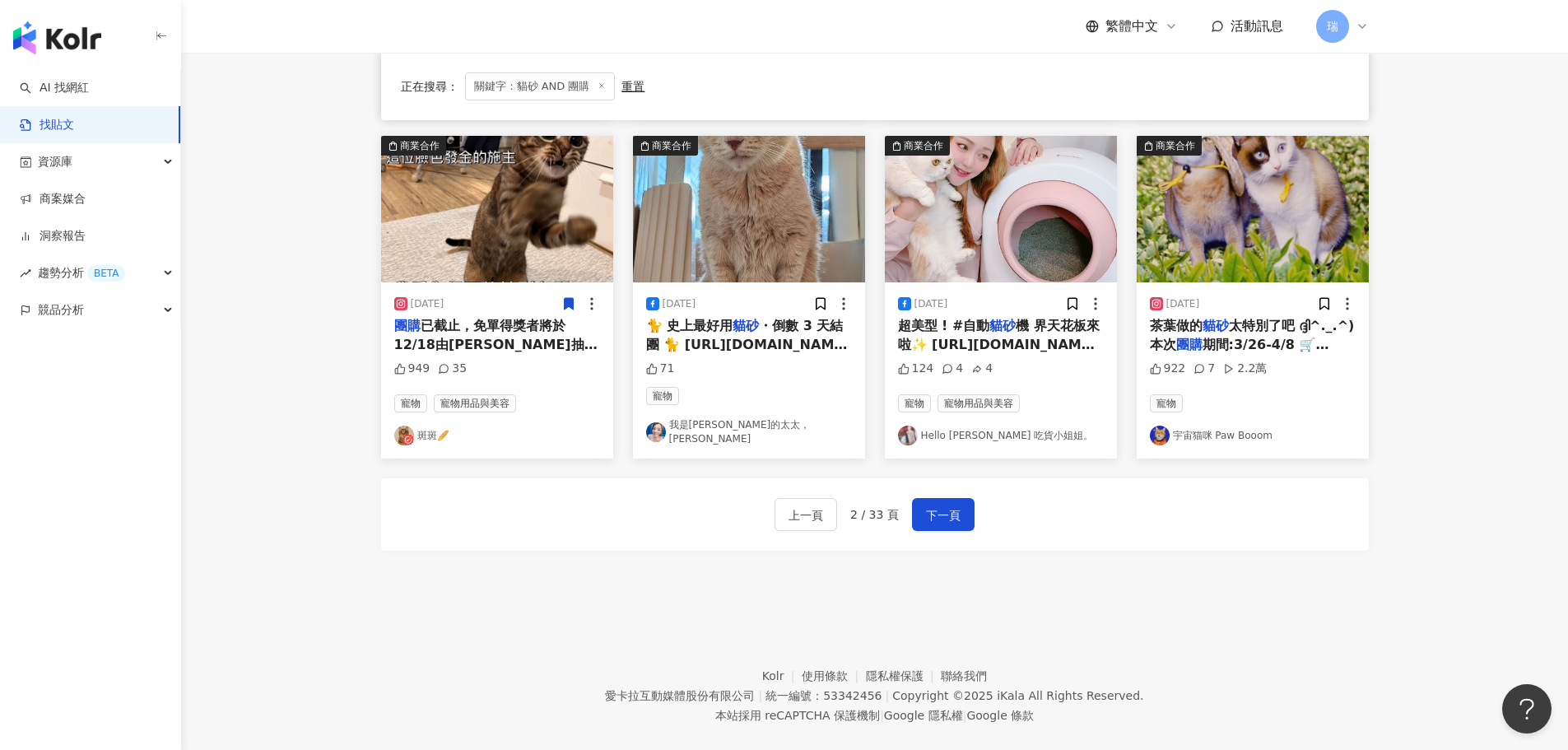
click at [721, 333] on span "🐈 史上最好用" at bounding box center [689, 325] width 87 height 15
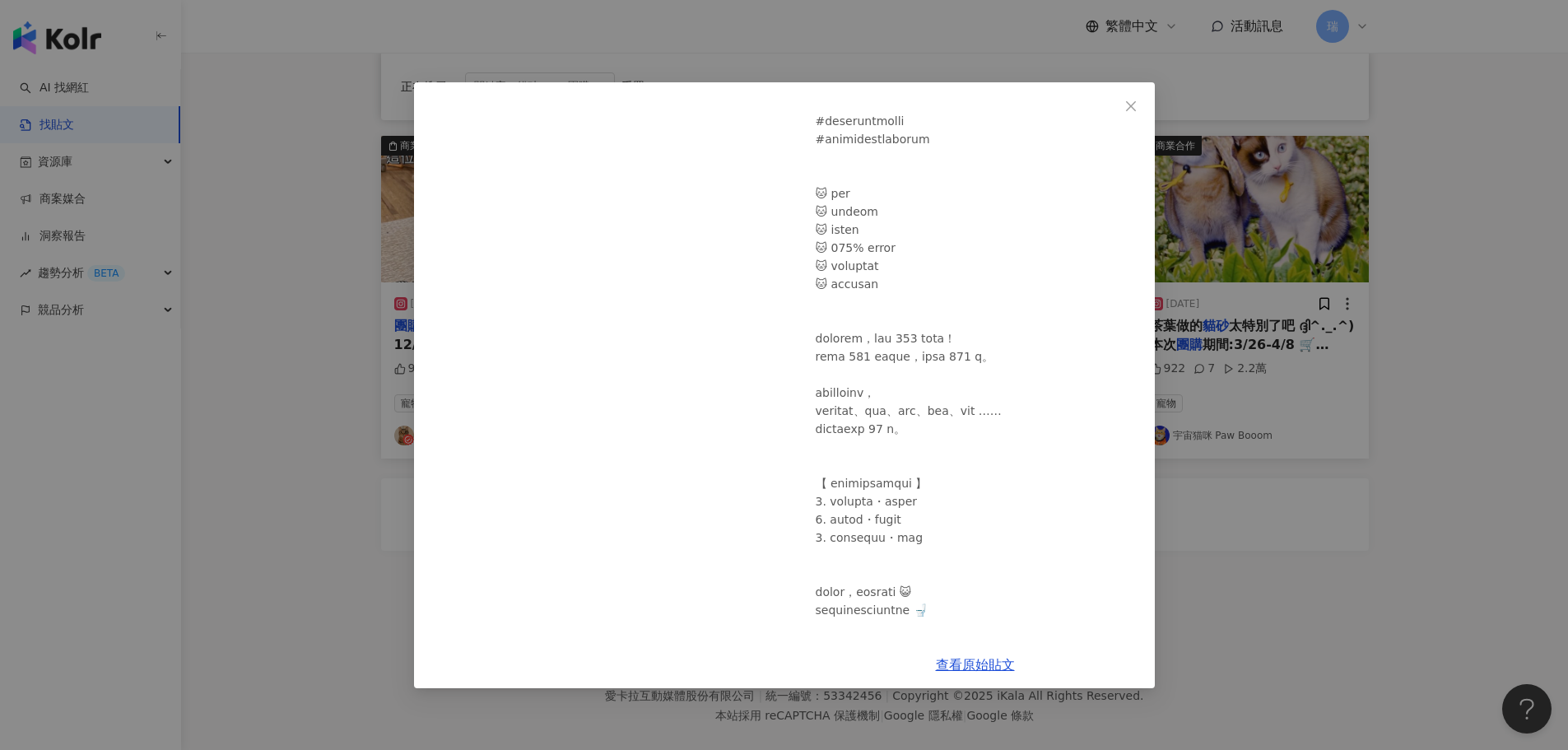
scroll to position [412, 0]
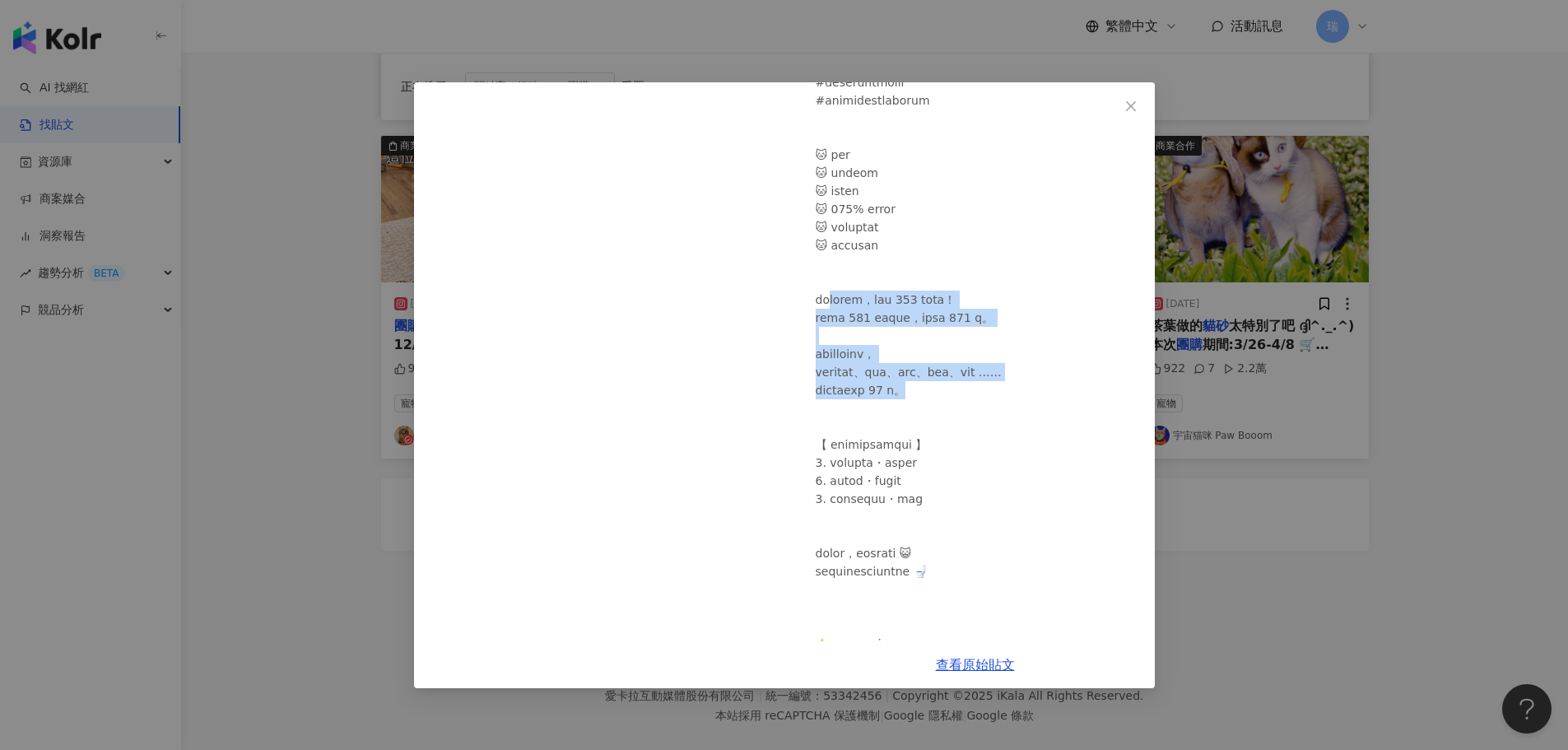
drag, startPoint x: 840, startPoint y: 328, endPoint x: 1036, endPoint y: 427, distance: 219.6
click at [1036, 427] on div at bounding box center [978, 237] width 326 height 942
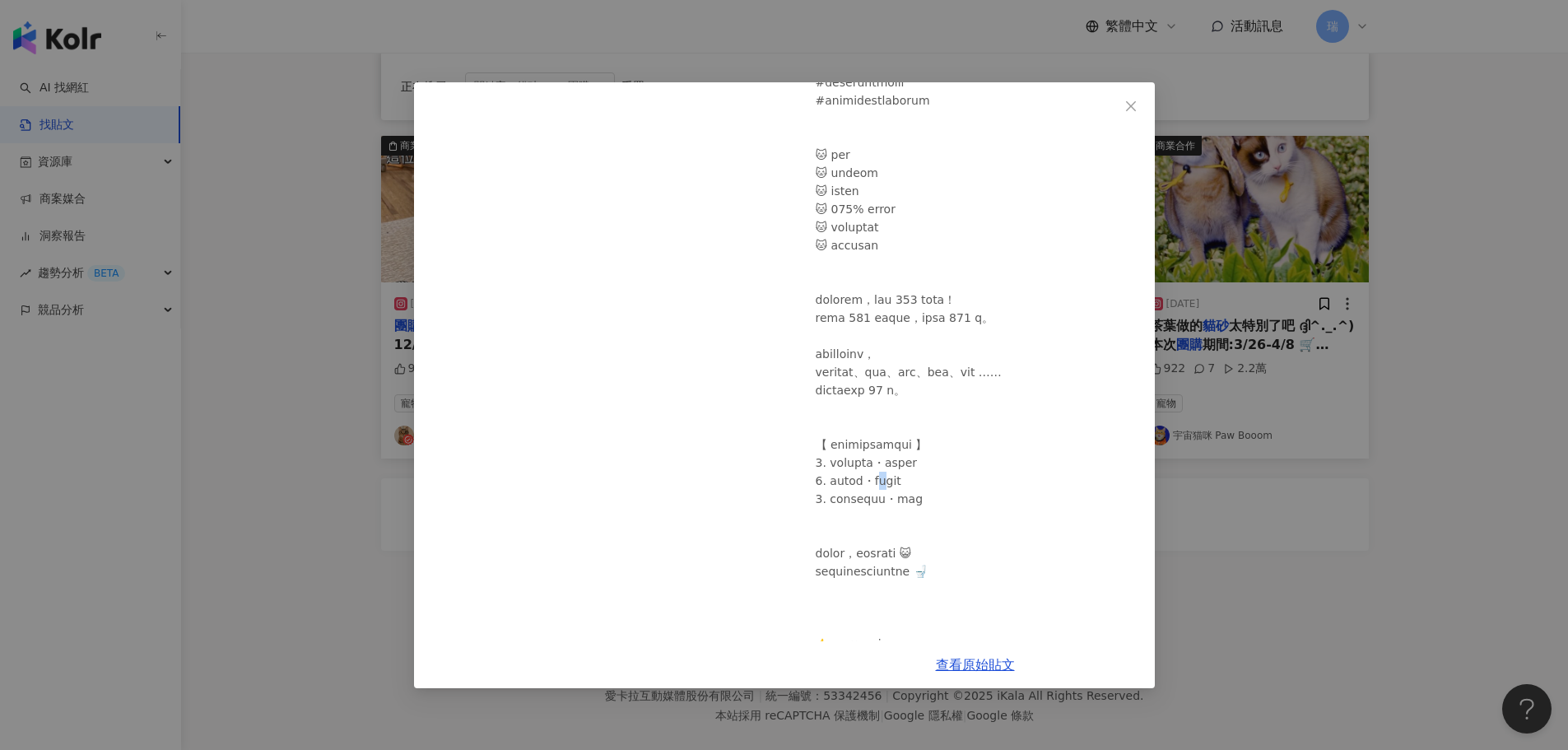
click at [914, 516] on div at bounding box center [978, 237] width 326 height 942
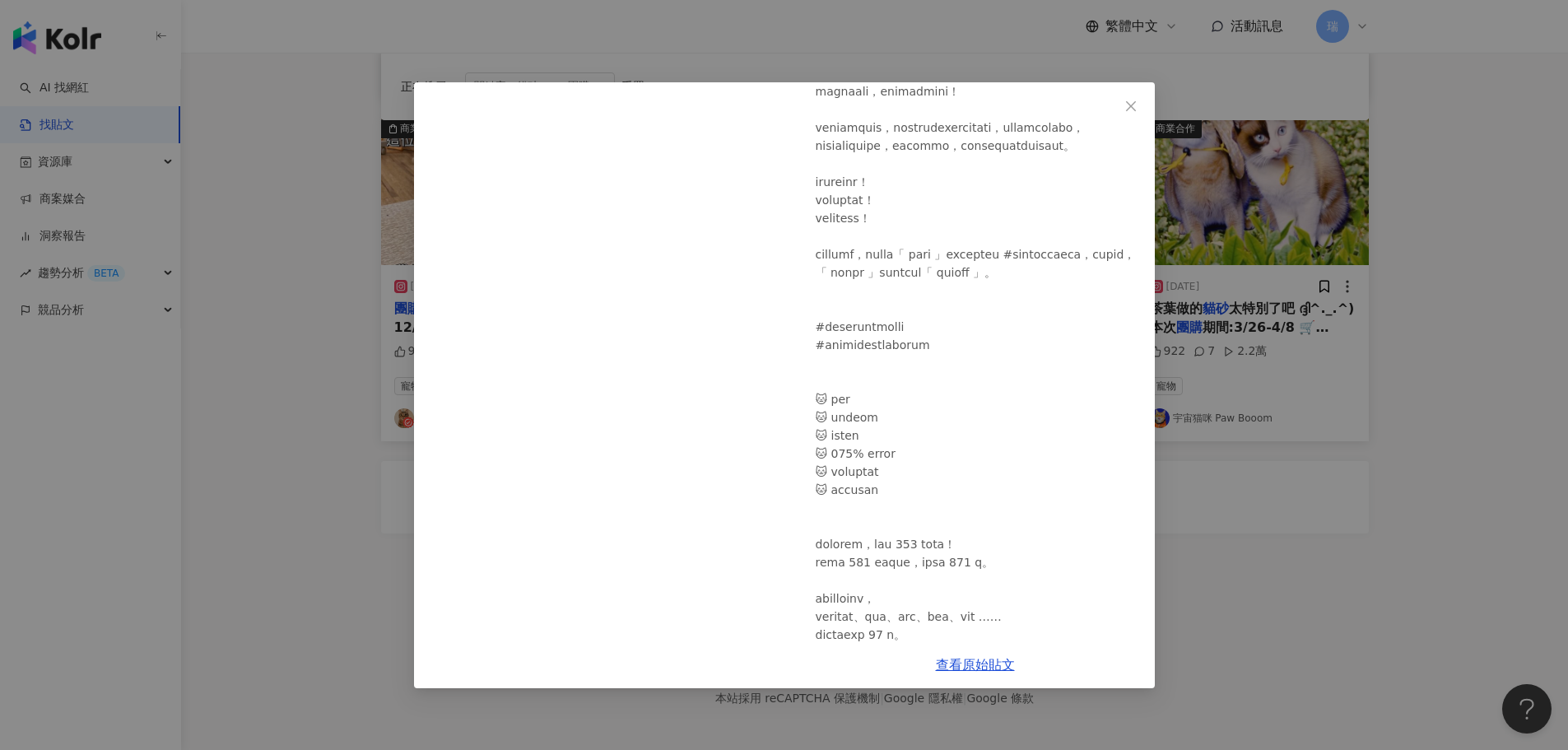
scroll to position [139, 0]
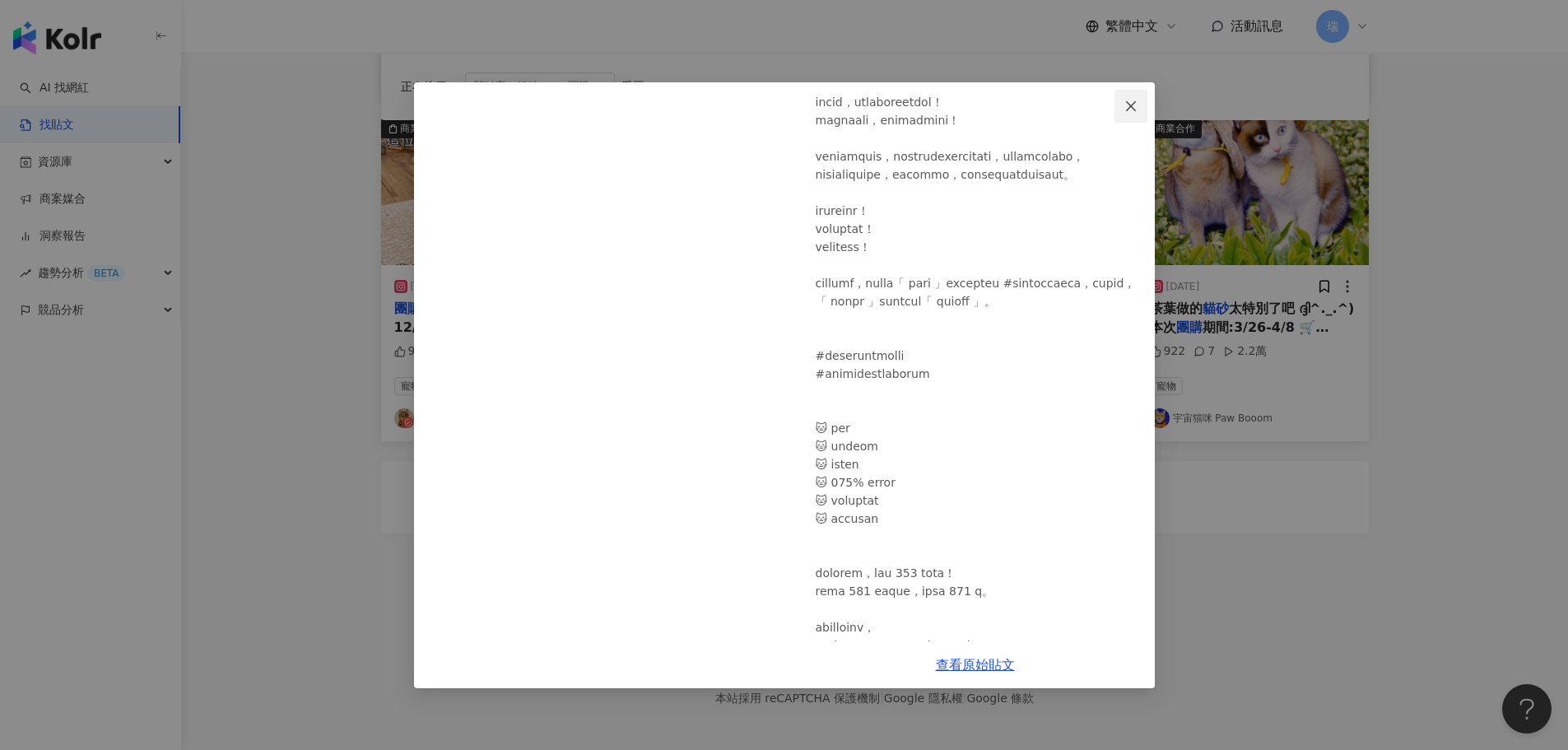
click at [1129, 97] on button "Close" at bounding box center [1131, 106] width 33 height 33
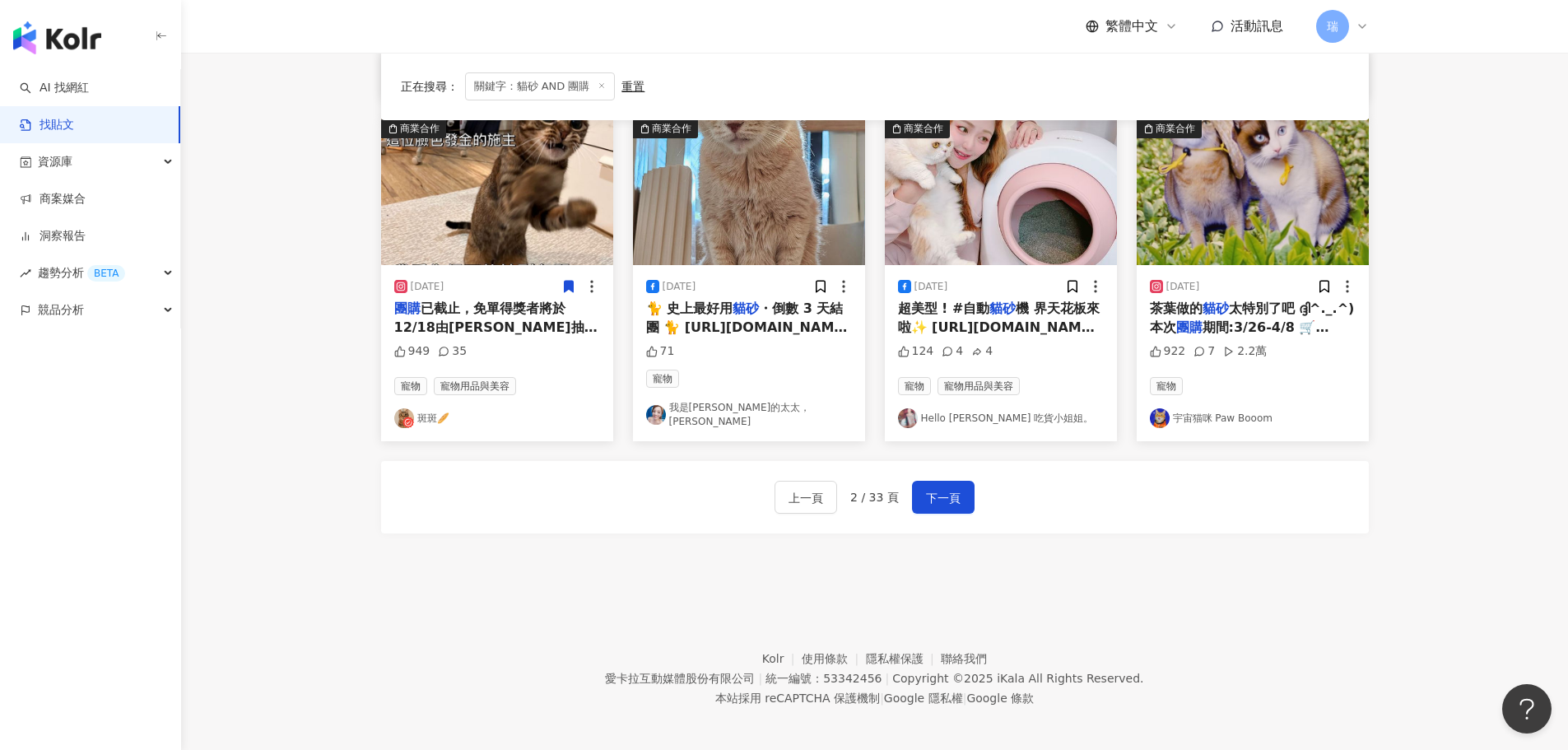
click at [1223, 328] on span "期間:3/26-4/8 🛒[URL][DOMAIN_NAME] (文末附上折扣碼） 上次推薦茶葉" at bounding box center [1250, 345] width 201 height 53
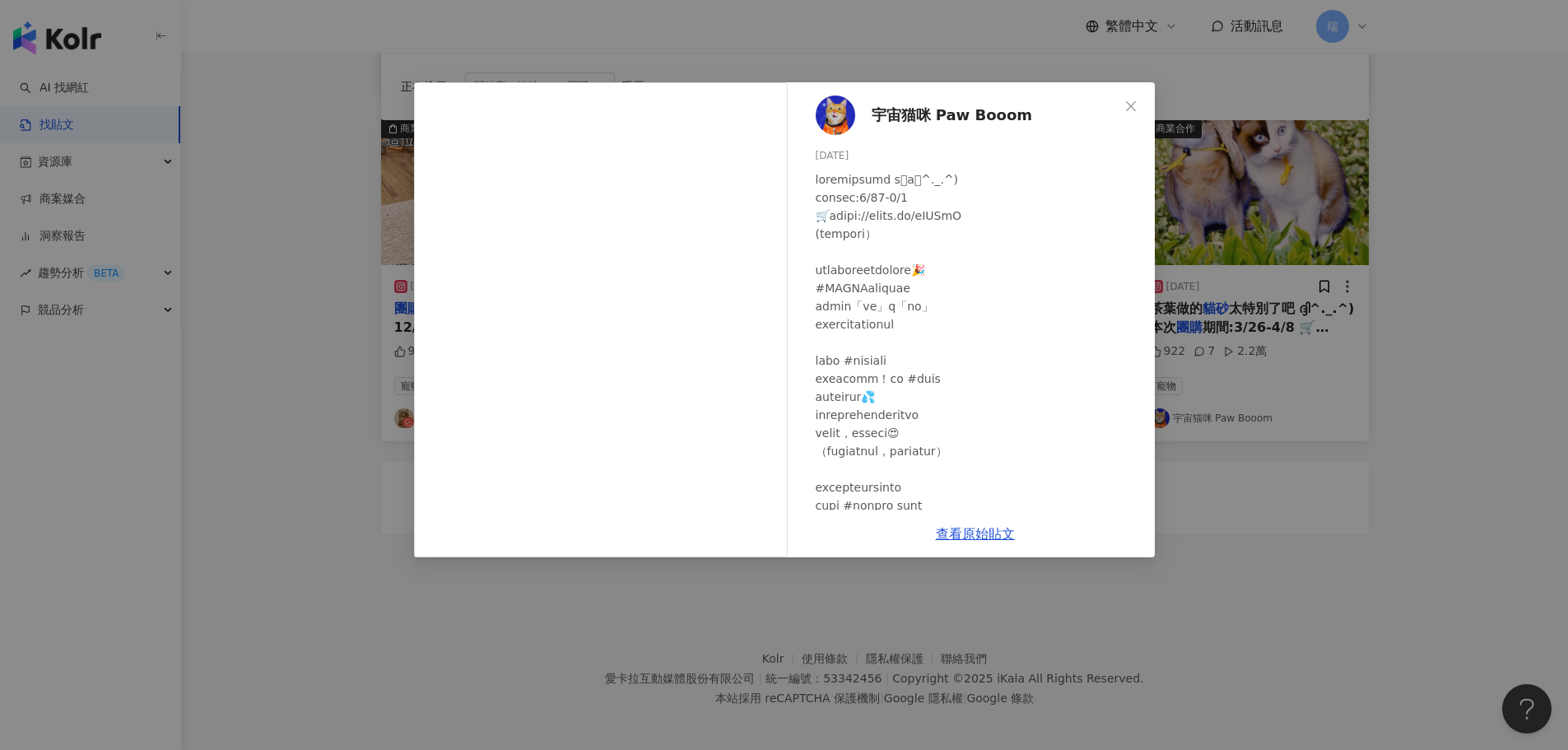
click at [1262, 558] on div "宇宙猫咪 Paw Booom [DATE] 922 7 2.2萬 查看原始貼文" at bounding box center [784, 375] width 1568 height 750
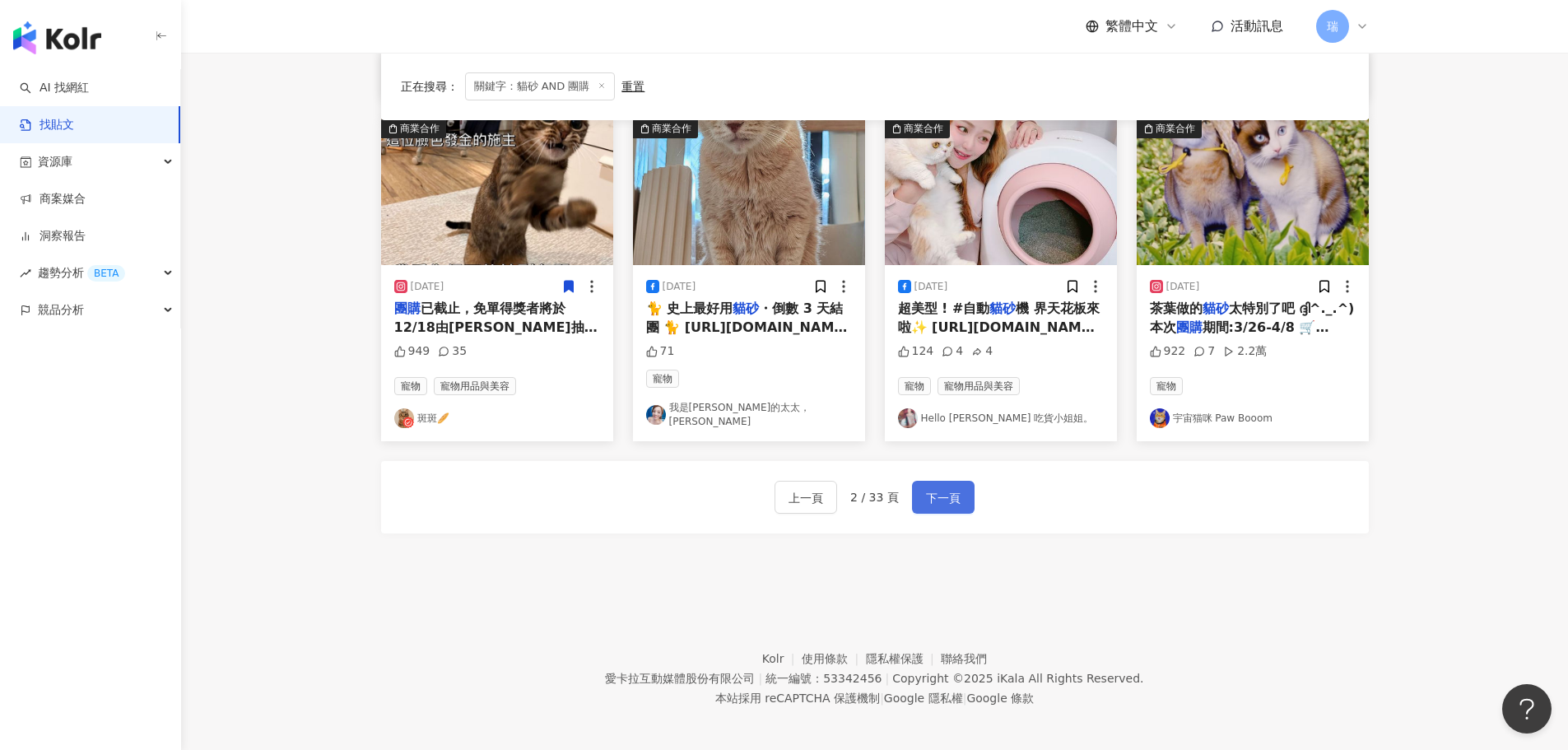
click at [954, 502] on button "下一頁" at bounding box center [943, 497] width 63 height 33
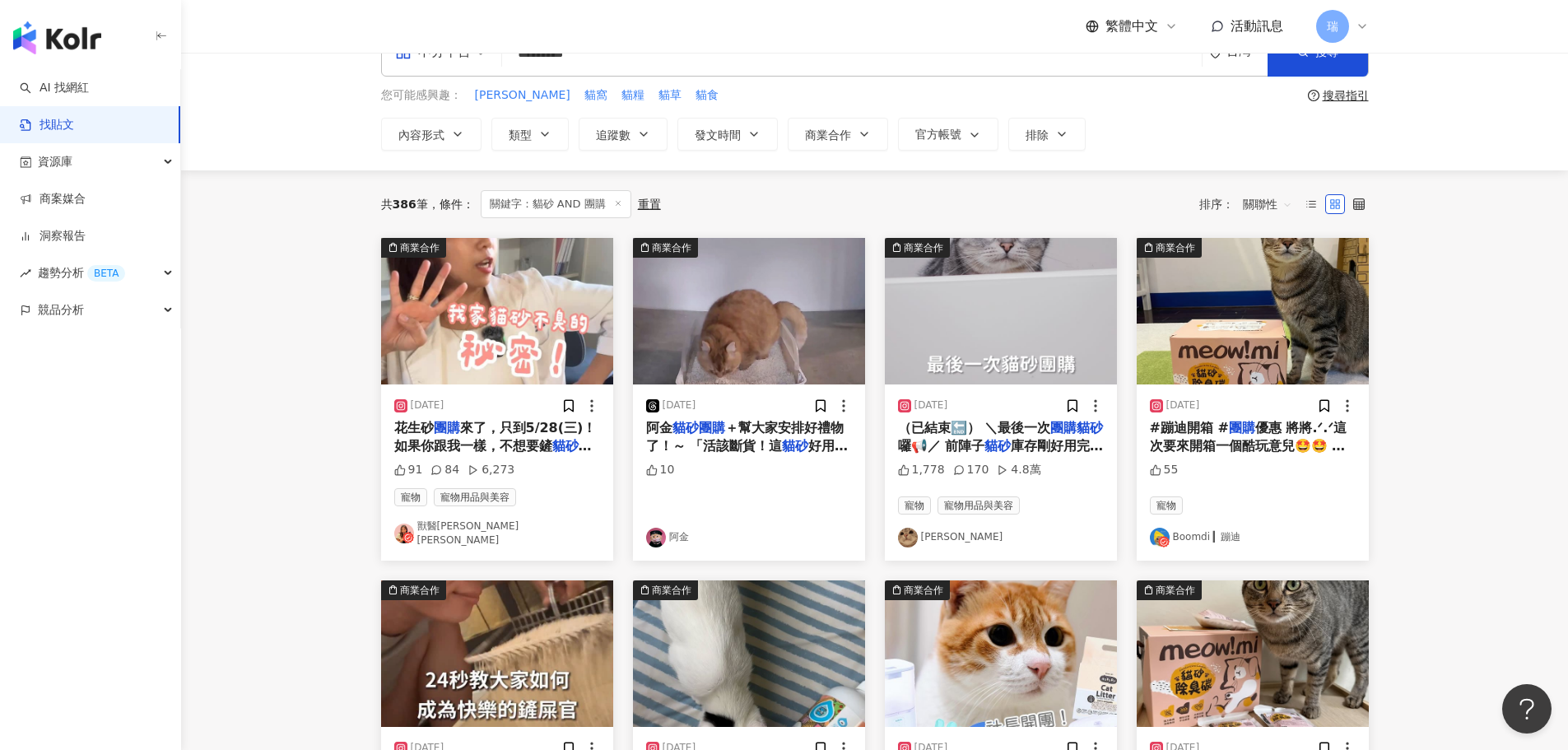
scroll to position [0, 0]
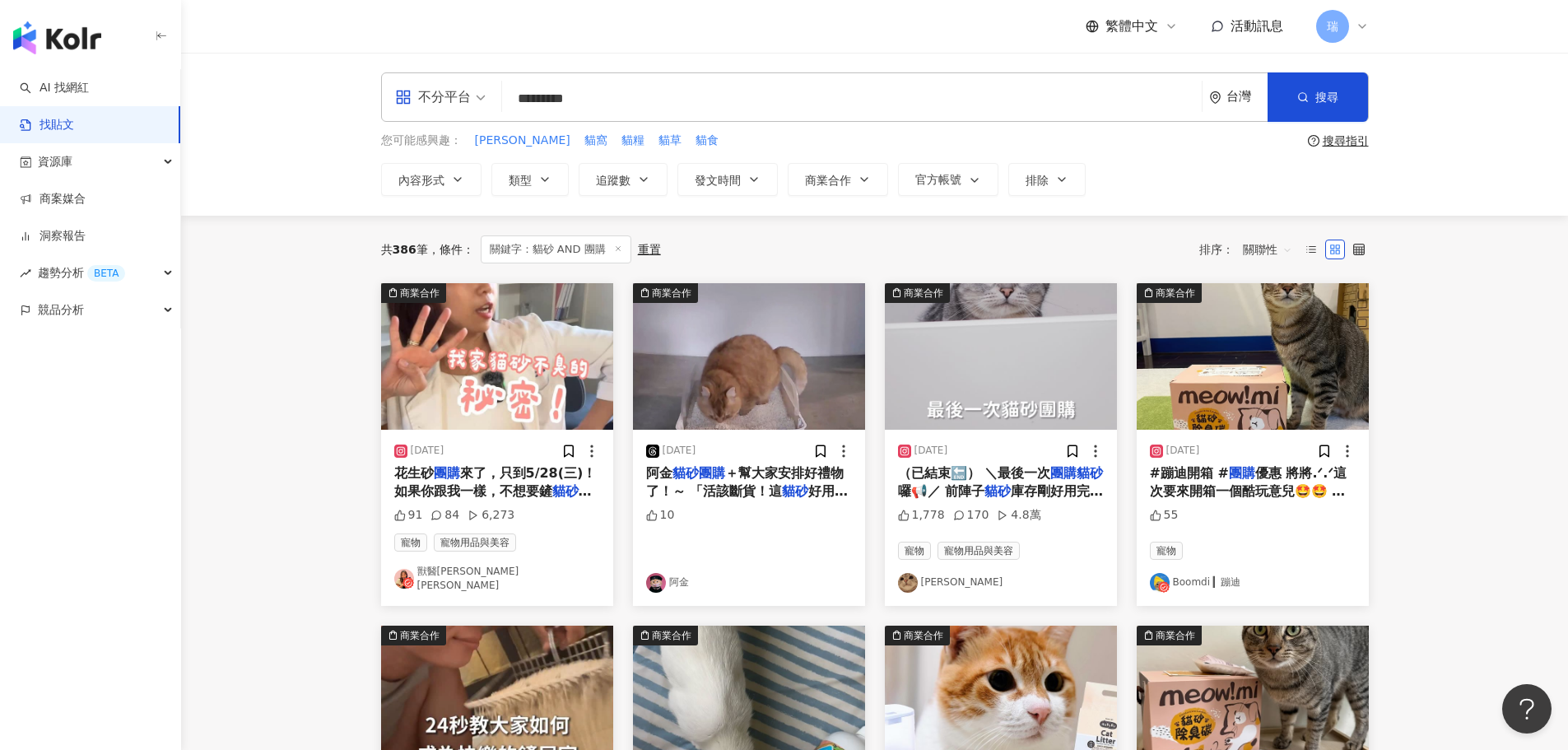
click at [522, 494] on span "來了，只到5/28(三)！ 如果你跟我一樣，不想要鏟" at bounding box center [495, 481] width 202 height 34
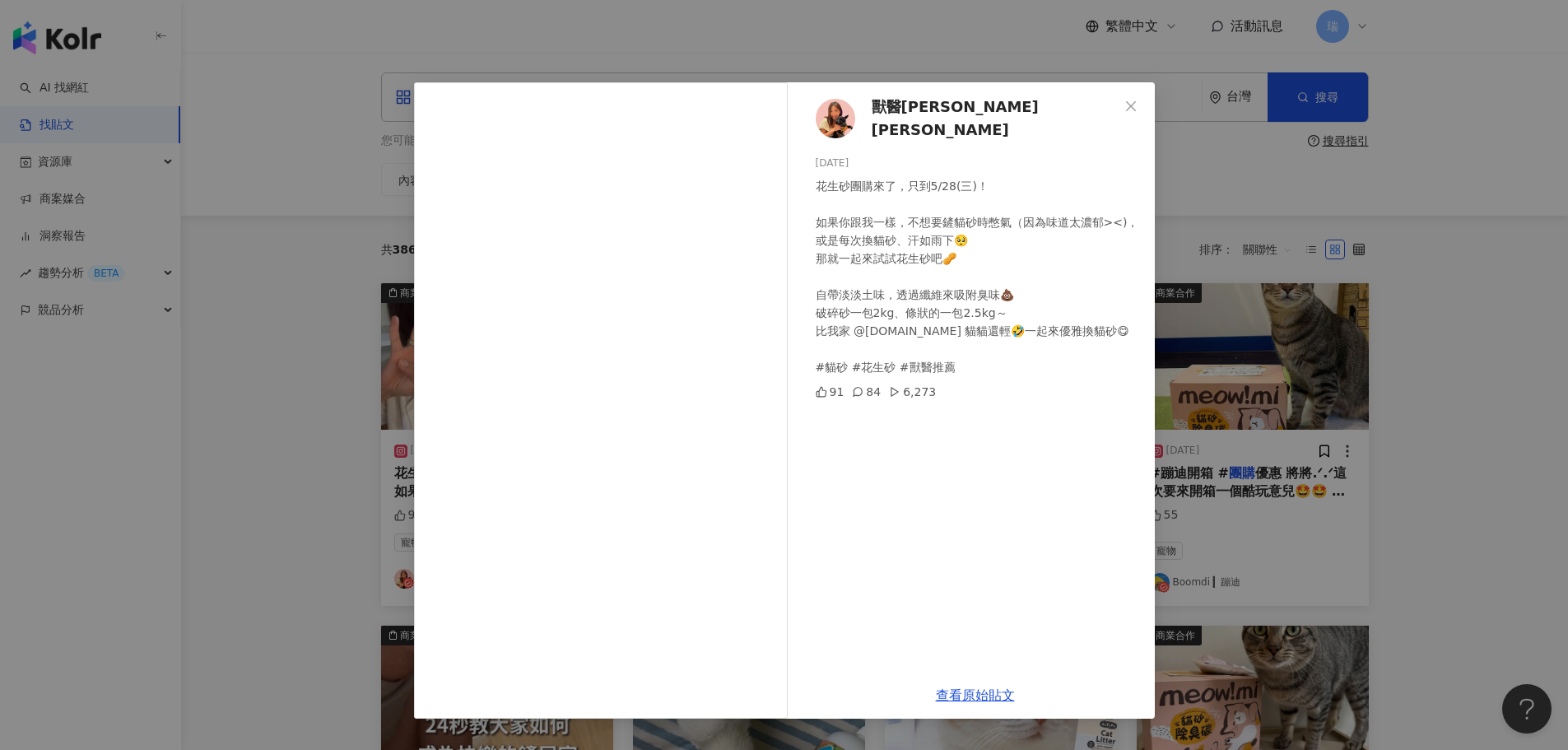
click at [1517, 419] on div "獸醫[PERSON_NAME] [PERSON_NAME][DATE] 花生砂團購來了，只到5/28(三)！ 如果你跟我一樣，不想要鏟貓砂時憋氣（因為味道太濃…" at bounding box center [784, 375] width 1568 height 750
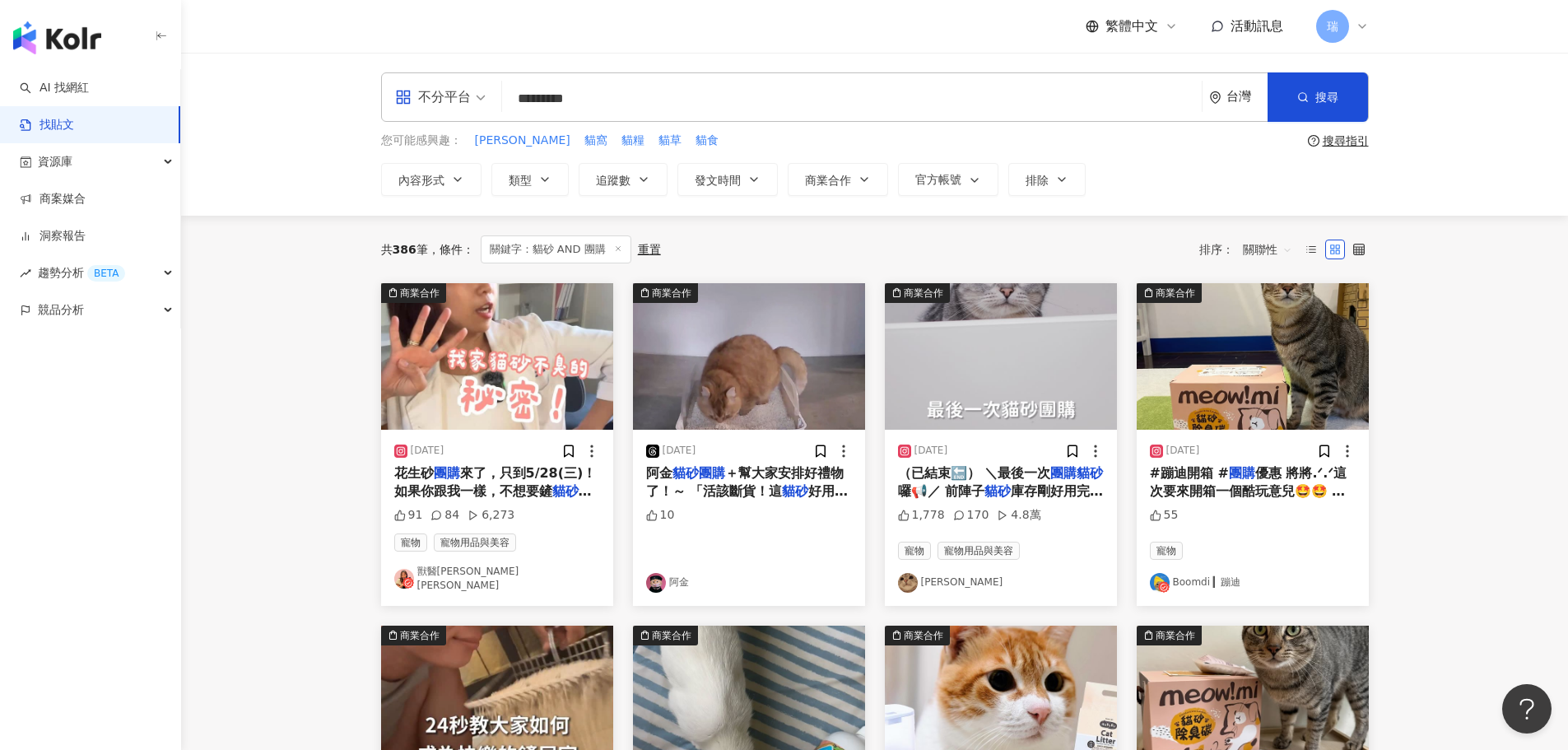
click at [796, 484] on mark "貓砂" at bounding box center [795, 491] width 27 height 15
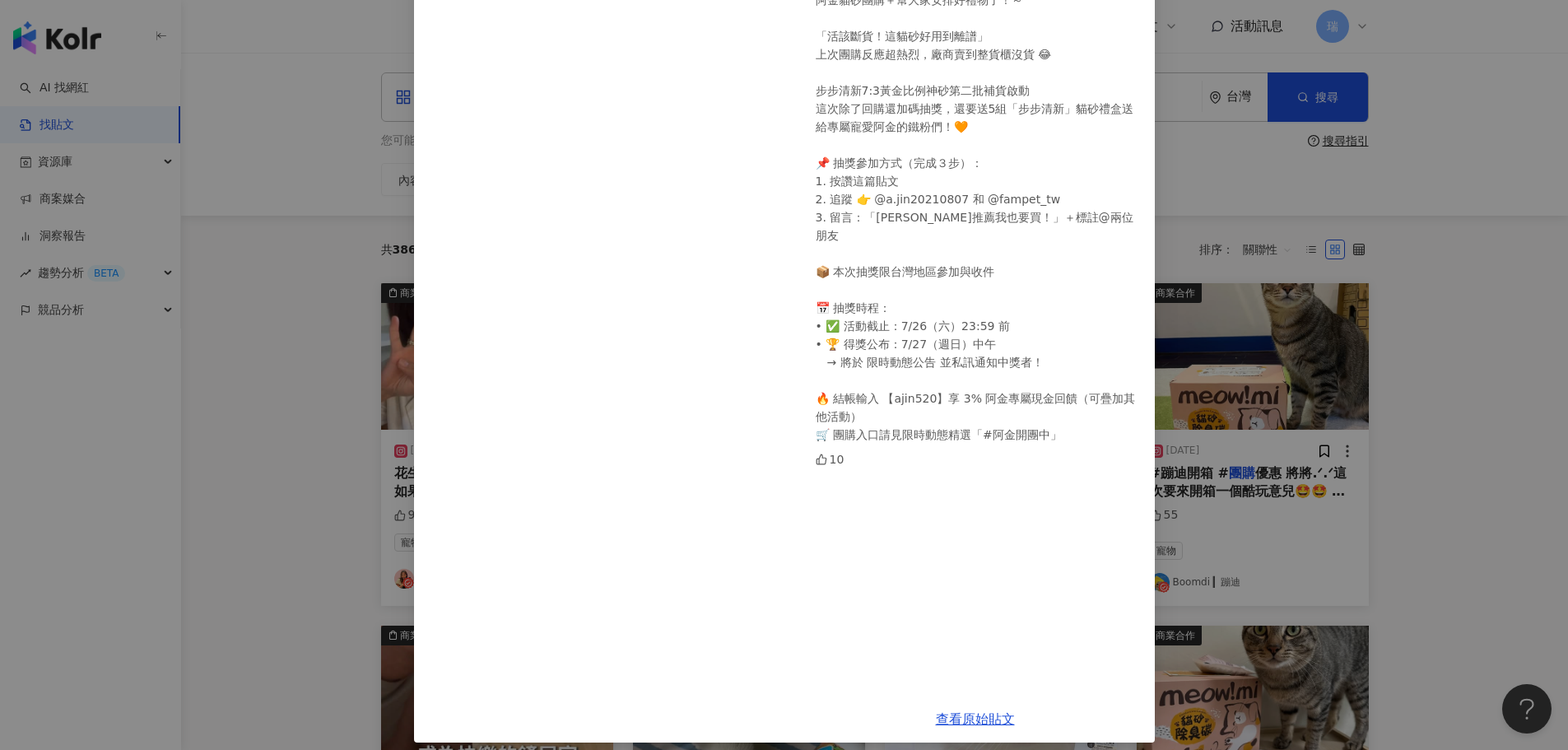
scroll to position [192, 0]
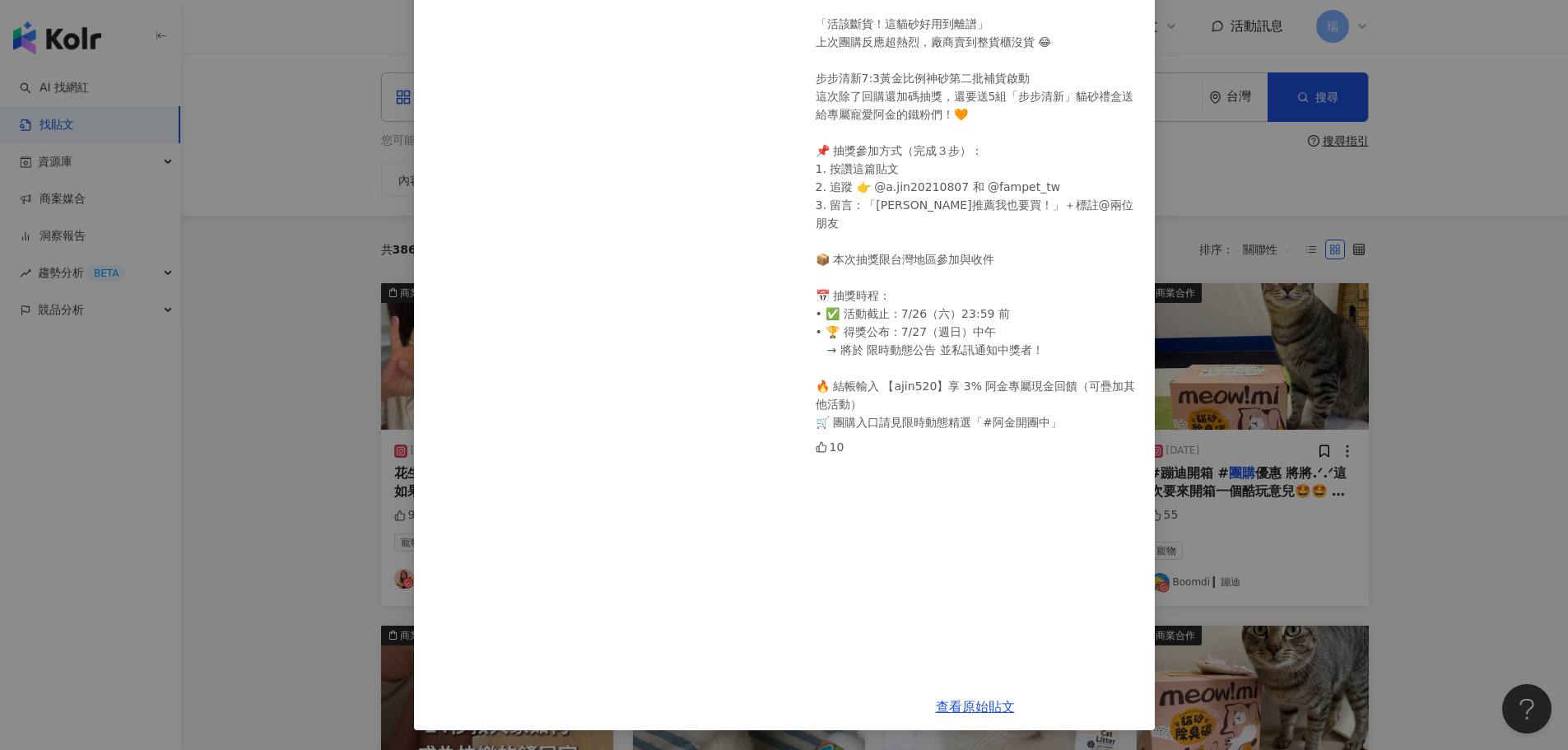
click at [1540, 418] on div "阿金 [DATE] 阿金貓砂團購＋幫大家安排好禮物了！～ 「活該斷貨！這貓砂好用到離譜」 上次團購反應超熱烈，廠商賣到整貨櫃沒貨 😂 步步清新7:3黃金比例神…" at bounding box center [784, 375] width 1568 height 750
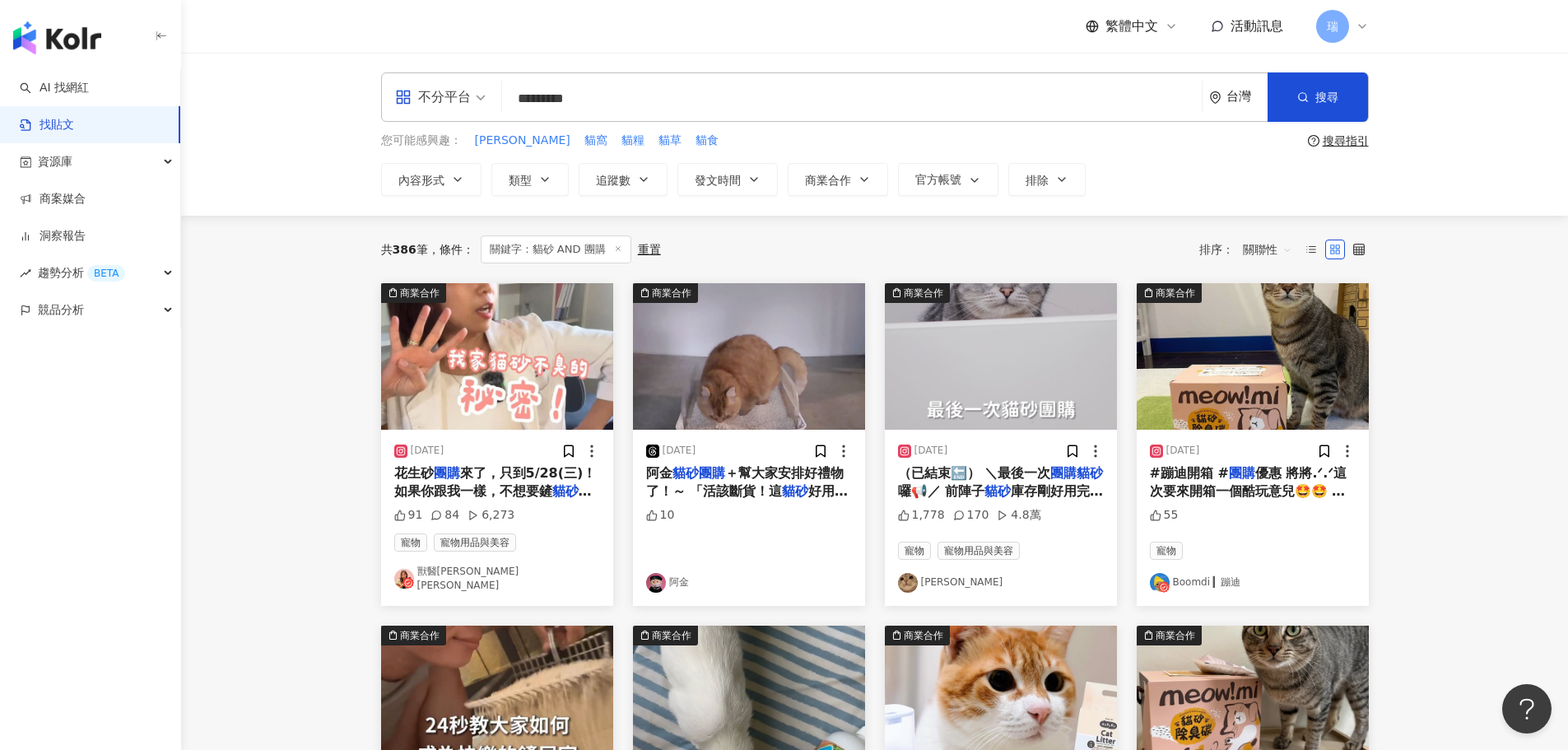
click at [733, 478] on span "＋幫大家安排好禮物了！～ 「活該斷貨！這" at bounding box center [744, 481] width 197 height 34
